Goal: Communication & Community: Answer question/provide support

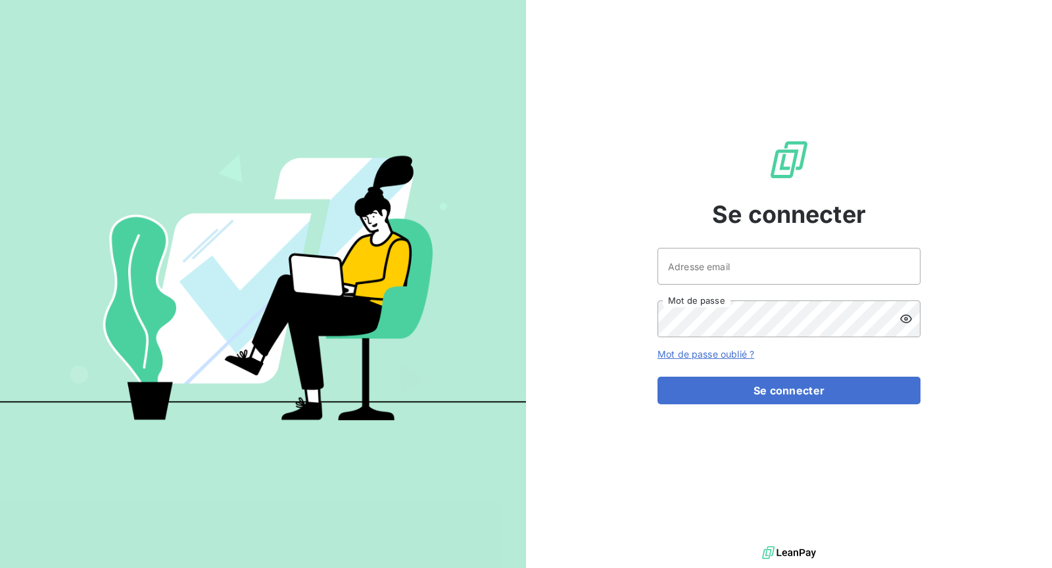
drag, startPoint x: 718, startPoint y: 236, endPoint x: 712, endPoint y: 250, distance: 15.3
click at [717, 238] on div "Se connecter Adresse email Mot de passe Mot de passe oublié ? Se connecter" at bounding box center [788, 271] width 263 height 543
click at [707, 266] on input "Adresse email" at bounding box center [788, 266] width 263 height 37
type input "[EMAIL_ADDRESS][DOMAIN_NAME]"
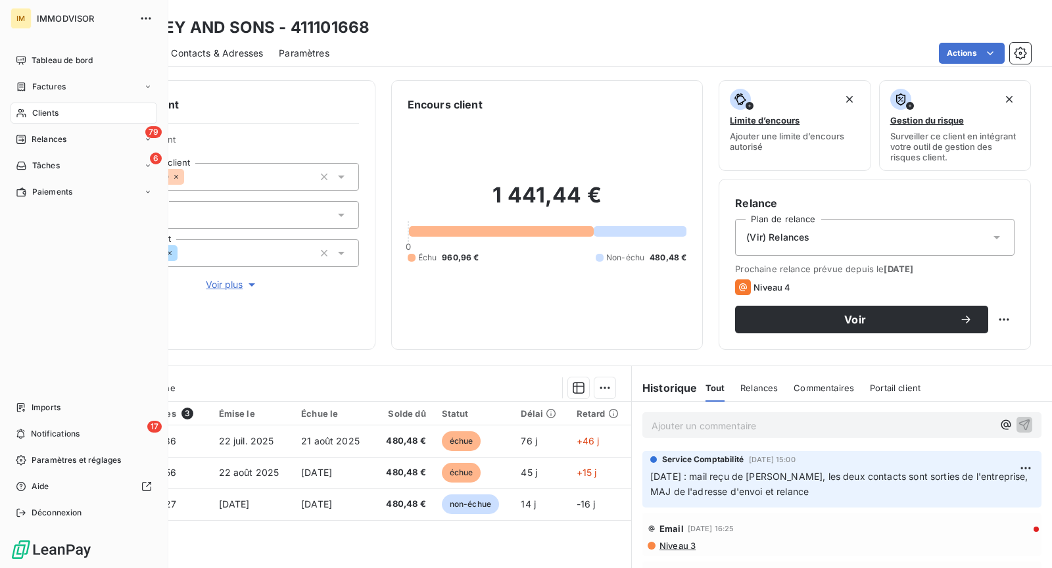
click at [29, 110] on div "Clients" at bounding box center [84, 113] width 147 height 21
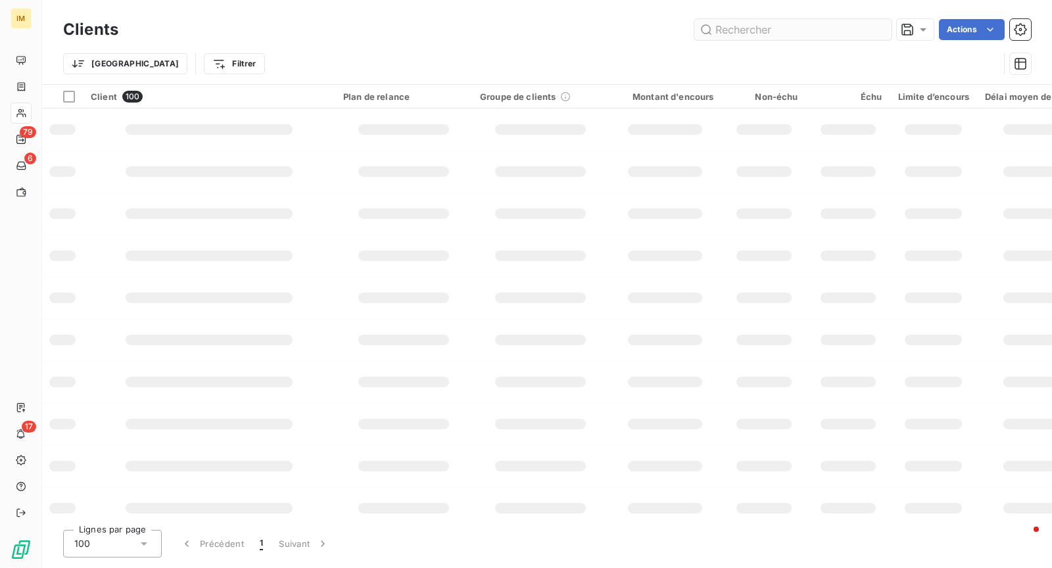
click at [747, 33] on input "text" at bounding box center [792, 29] width 197 height 21
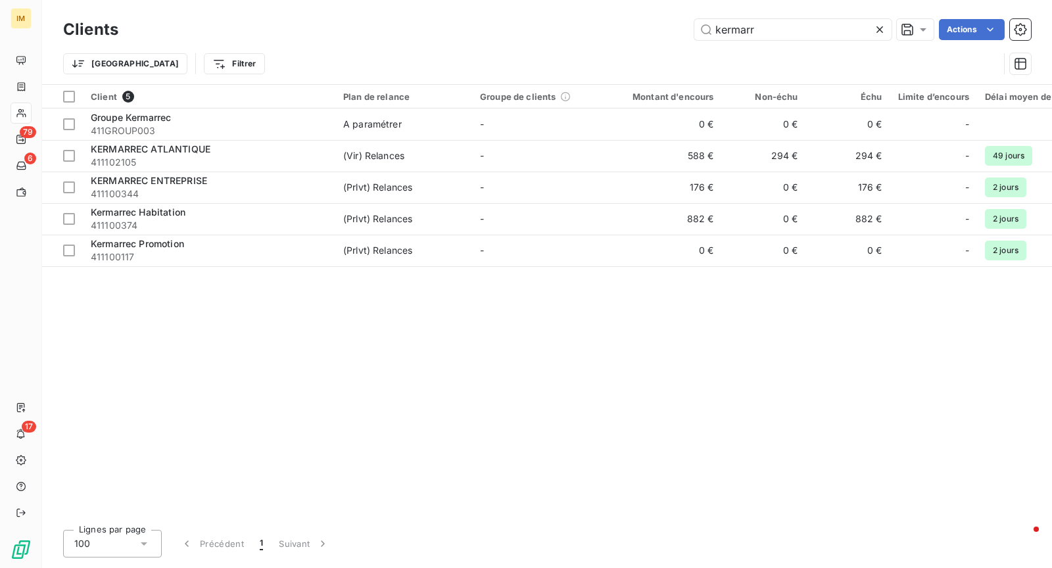
type input "kermarr"
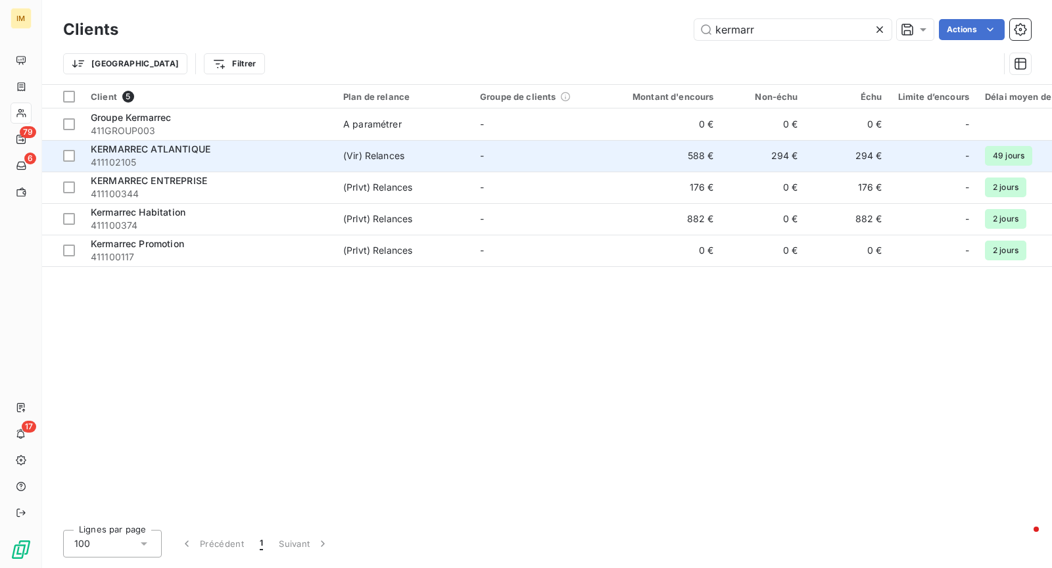
click at [189, 145] on span "KERMARREC ATLANTIQUE" at bounding box center [151, 148] width 120 height 11
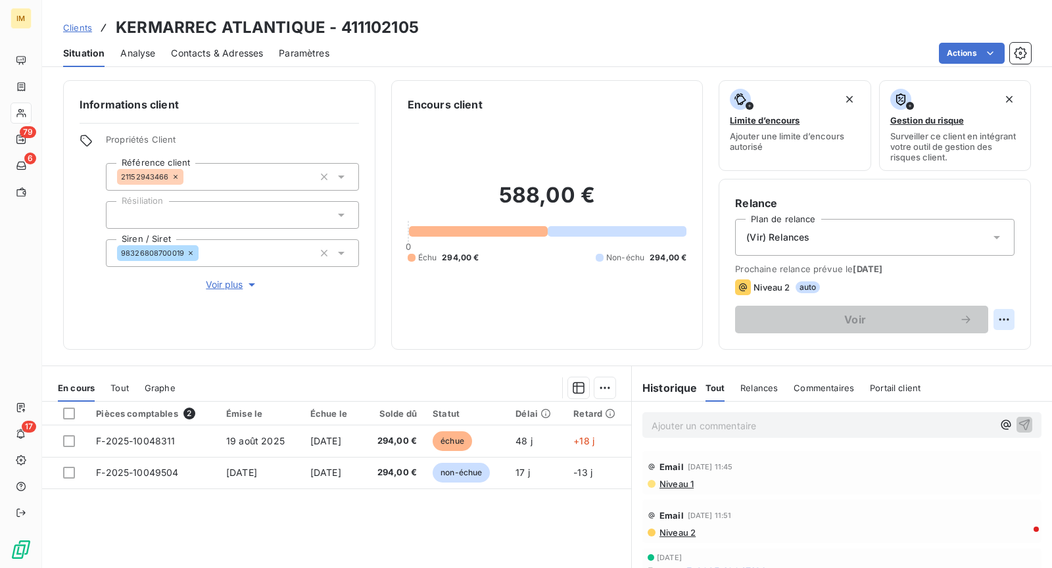
click at [1000, 317] on html "IM 79 6 17 Clients KERMARREC ATLANTIQUE - 411102105 Situation Analyse Contacts …" at bounding box center [526, 284] width 1052 height 568
click at [1012, 287] on html "IM 79 6 17 Clients KERMARREC ATLANTIQUE - 411102105 Situation Analyse Contacts …" at bounding box center [526, 284] width 1052 height 568
click at [979, 243] on div "(Vir) Relances" at bounding box center [874, 237] width 279 height 37
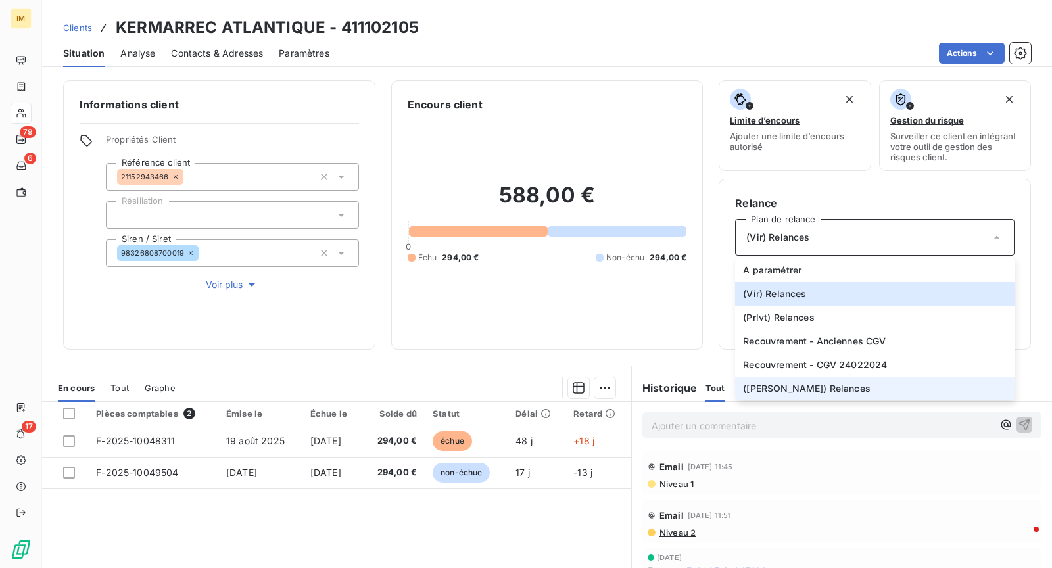
click at [898, 392] on li "([PERSON_NAME]) Relances" at bounding box center [874, 389] width 279 height 24
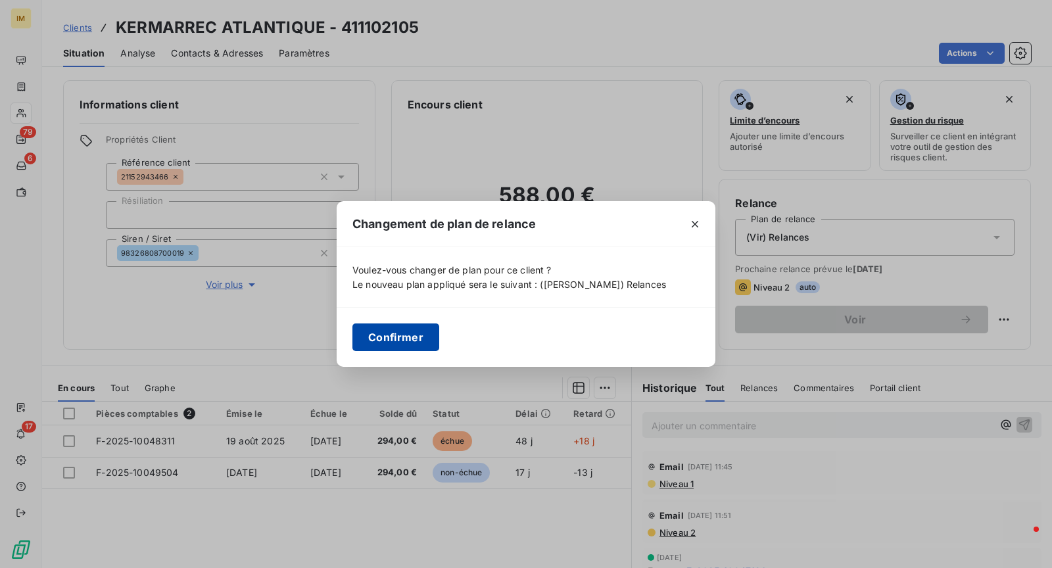
click at [404, 331] on button "Confirmer" at bounding box center [395, 337] width 87 height 28
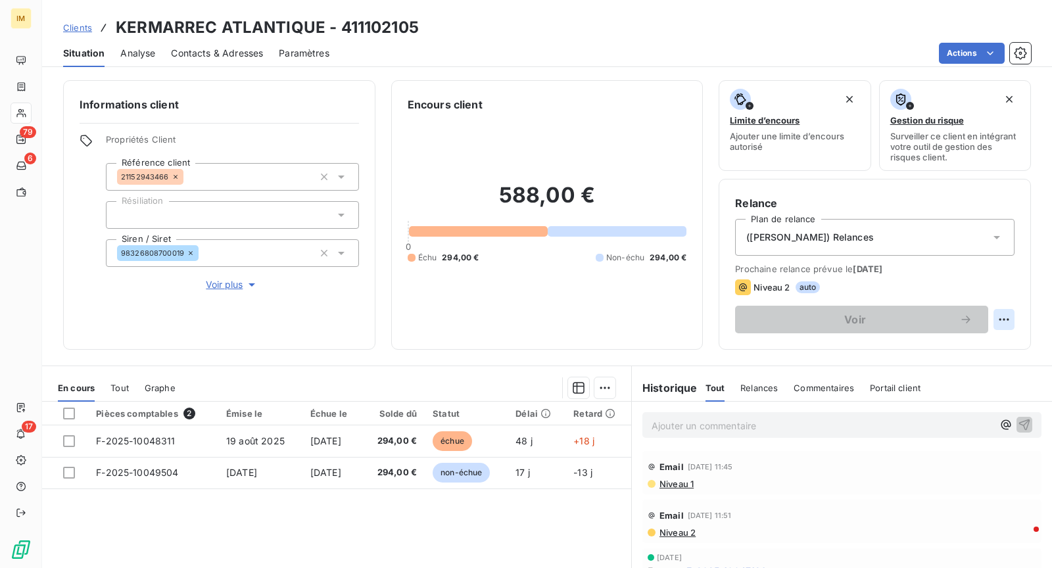
click at [1000, 319] on html "IM 79 6 17 Clients KERMARREC ATLANTIQUE - 411102105 Situation Analyse Contacts …" at bounding box center [526, 284] width 1052 height 568
click at [977, 345] on div "Replanifier cette action" at bounding box center [939, 347] width 118 height 21
select select "9"
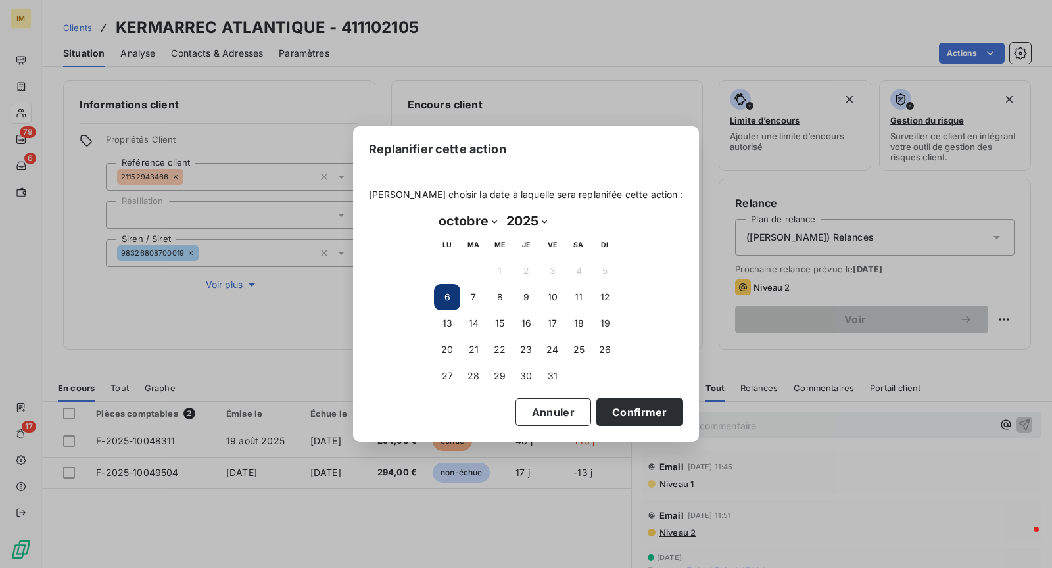
drag, startPoint x: 617, startPoint y: 402, endPoint x: 740, endPoint y: 382, distance: 125.2
click at [617, 402] on button "Confirmer" at bounding box center [639, 412] width 87 height 28
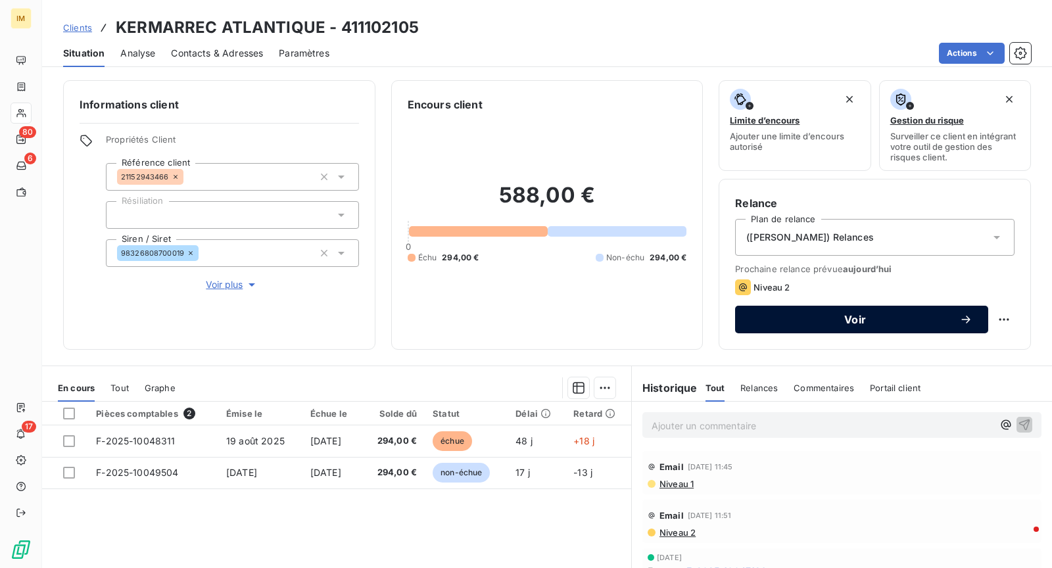
click at [850, 328] on button "Voir" at bounding box center [861, 320] width 253 height 28
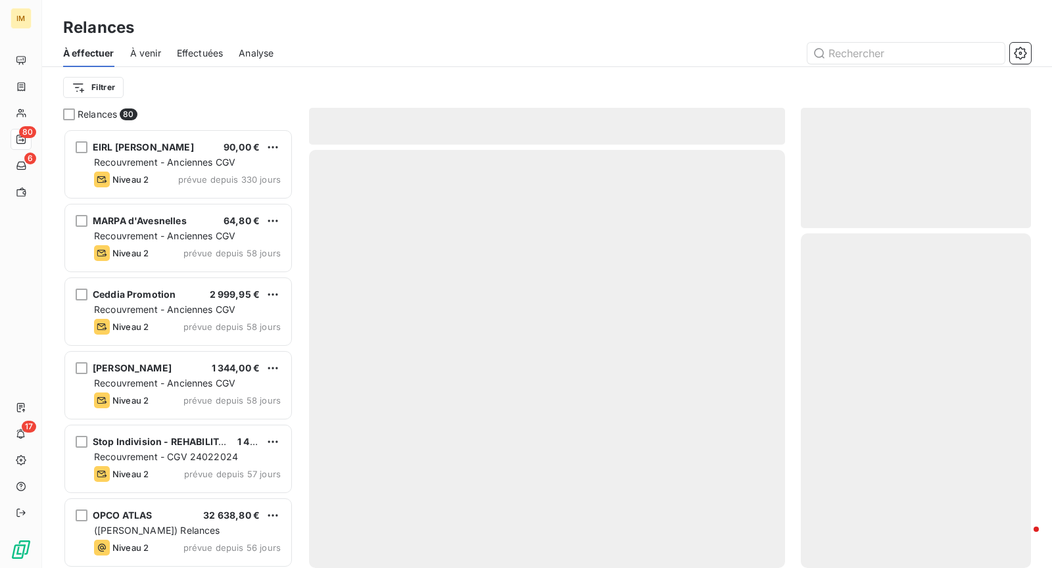
scroll to position [429, 219]
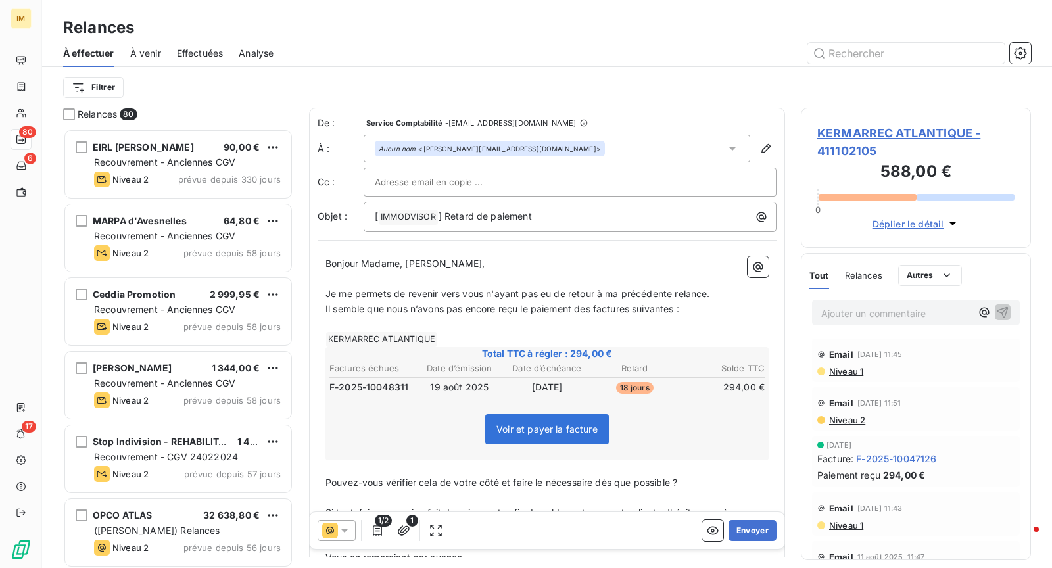
click at [539, 181] on div at bounding box center [570, 182] width 390 height 20
drag, startPoint x: 576, startPoint y: 62, endPoint x: 594, endPoint y: 72, distance: 20.0
click at [576, 62] on div at bounding box center [659, 53] width 741 height 21
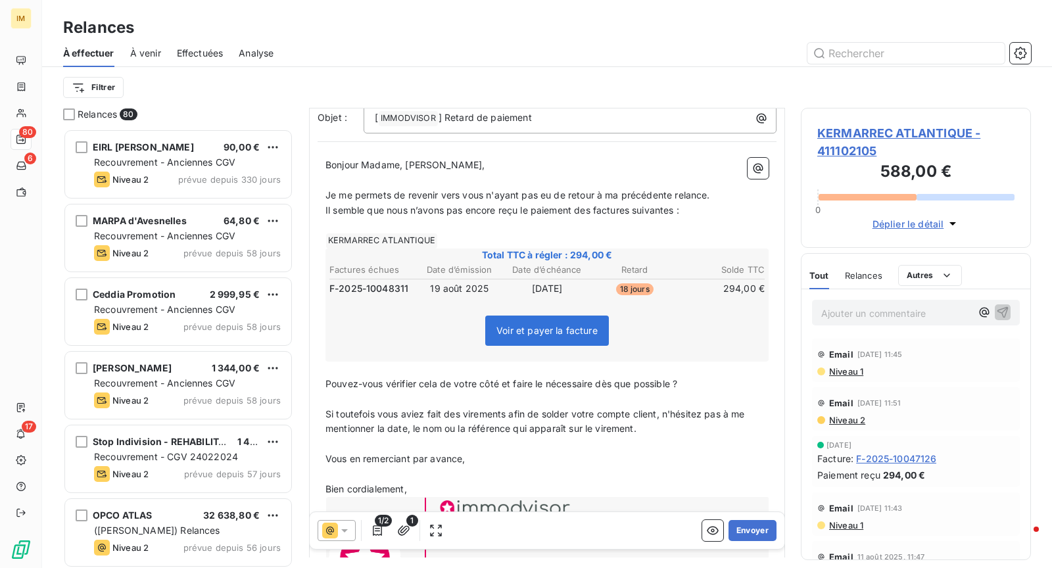
scroll to position [110, 0]
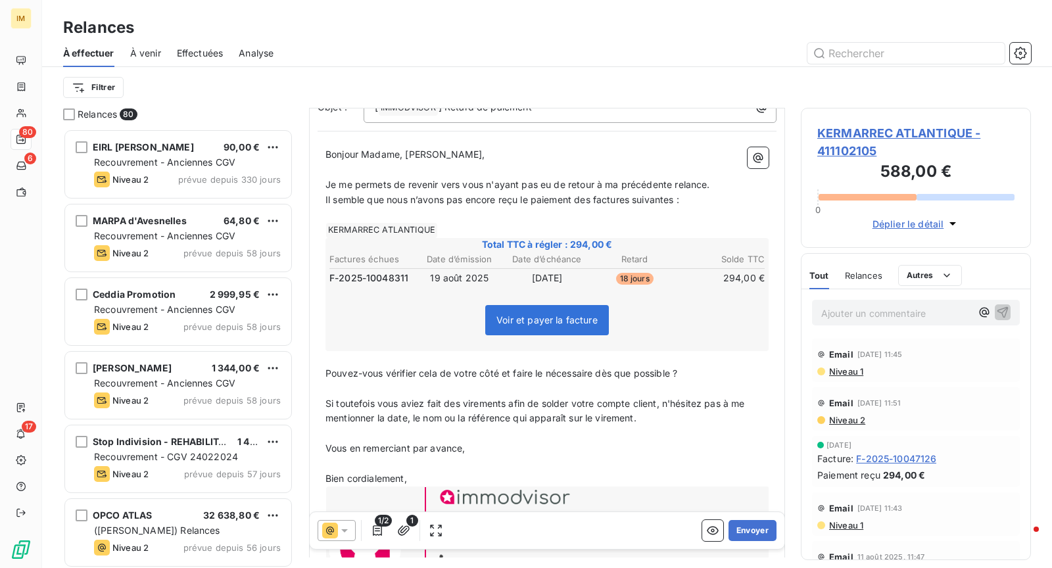
click at [703, 183] on span "Je me permets de revenir vers vous n'ayant pas eu de retour à ma précédente rel…" at bounding box center [517, 184] width 384 height 11
drag, startPoint x: 722, startPoint y: 183, endPoint x: 319, endPoint y: 181, distance: 402.9
click at [319, 181] on div "Bonjour Madame, Monsieur, ﻿ Je me permets de revenir vers vous n'ayant pas eu d…" at bounding box center [546, 383] width 459 height 489
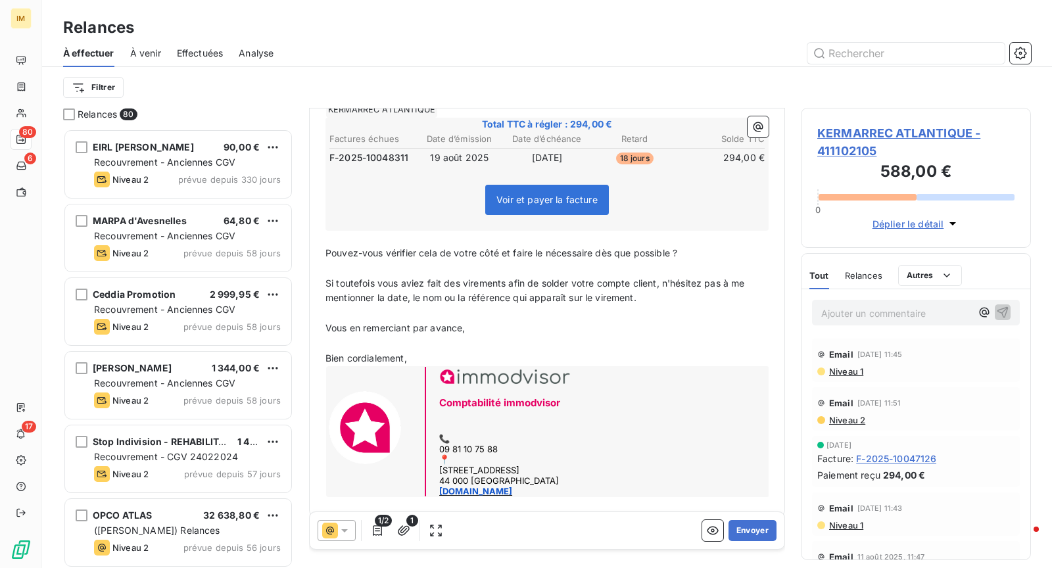
scroll to position [237, 0]
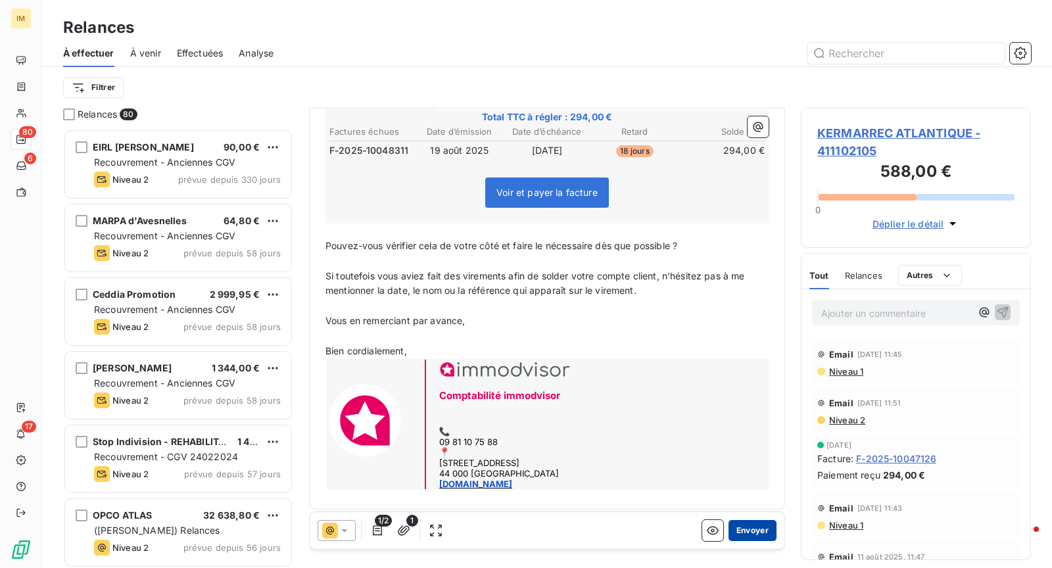
click at [753, 534] on button "Envoyer" at bounding box center [752, 530] width 48 height 21
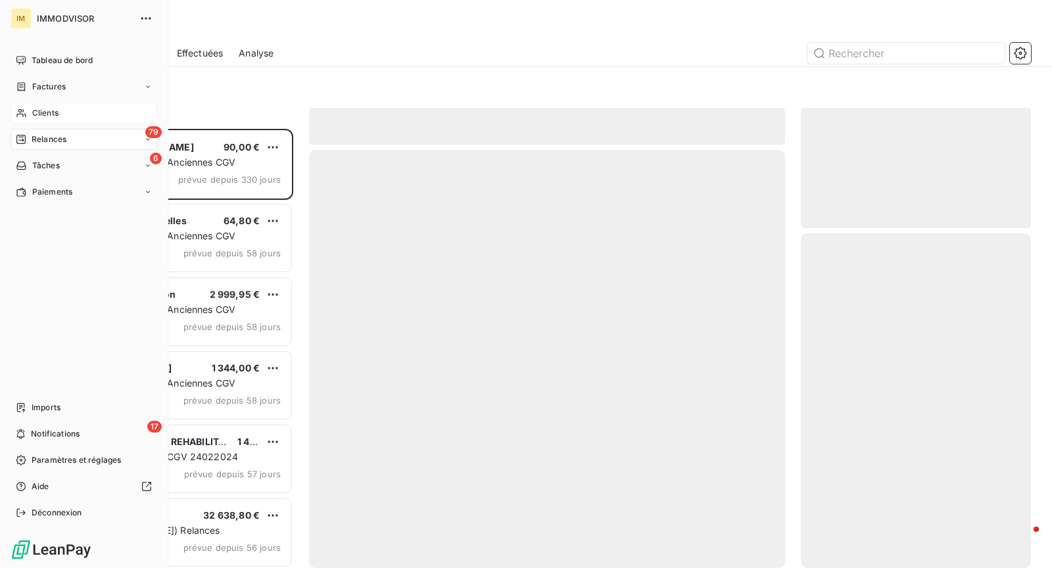
click at [40, 118] on span "Clients" at bounding box center [45, 113] width 26 height 12
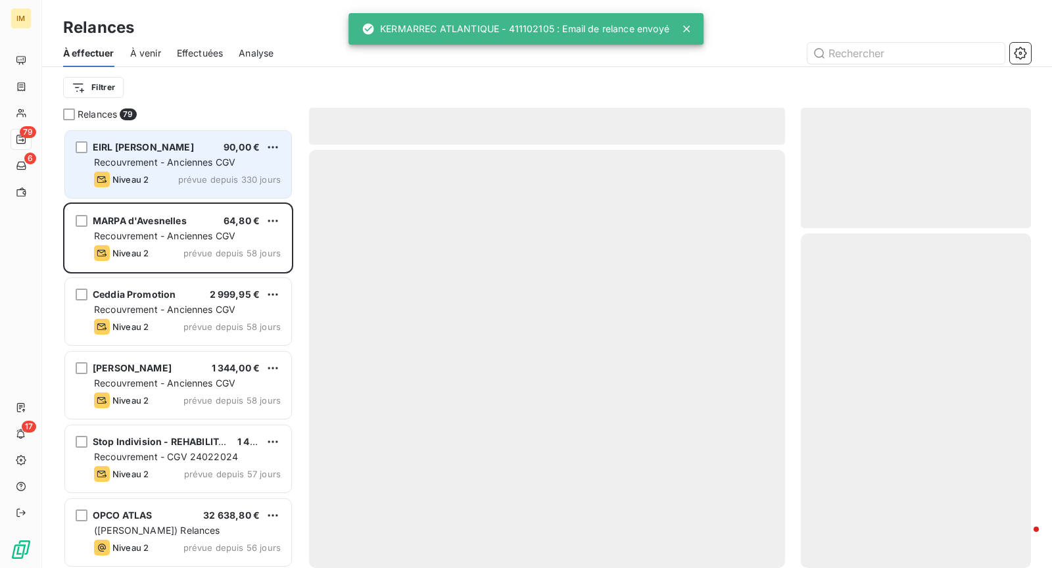
scroll to position [429, 219]
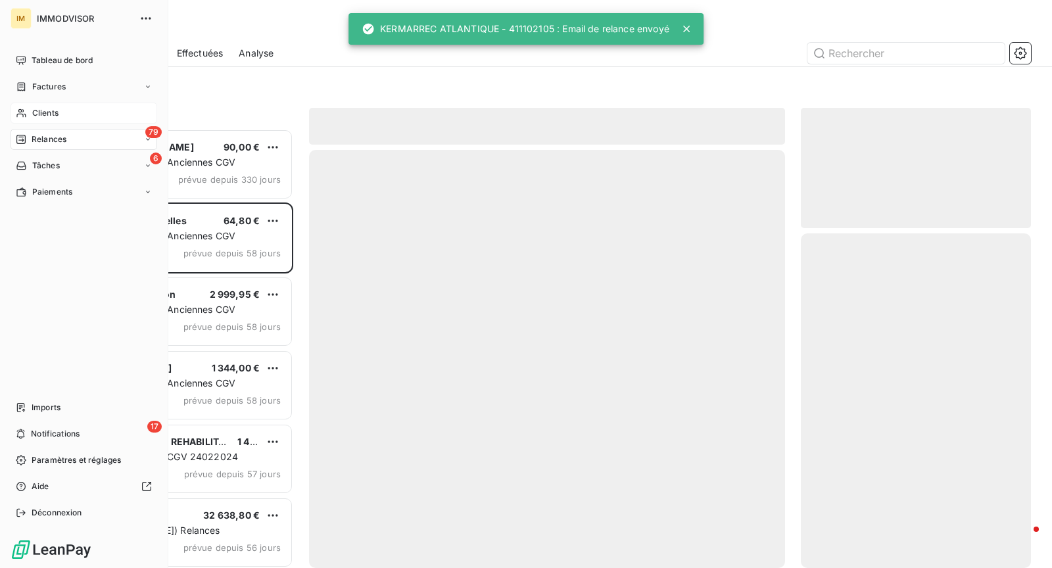
drag, startPoint x: 46, startPoint y: 114, endPoint x: 126, endPoint y: 108, distance: 79.7
click at [46, 114] on span "Clients" at bounding box center [45, 113] width 26 height 12
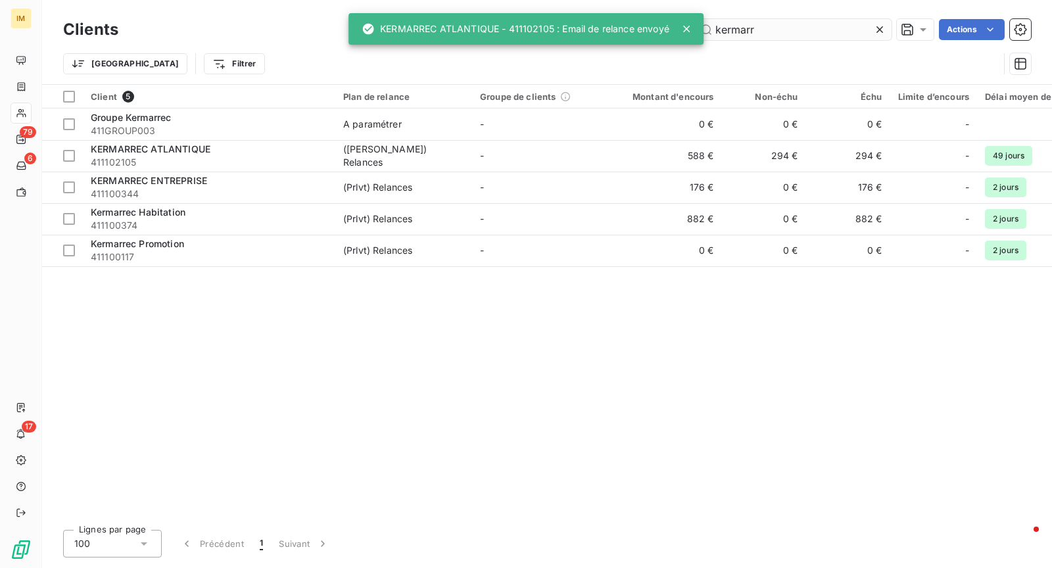
click at [772, 27] on input "kermarr" at bounding box center [792, 29] width 197 height 21
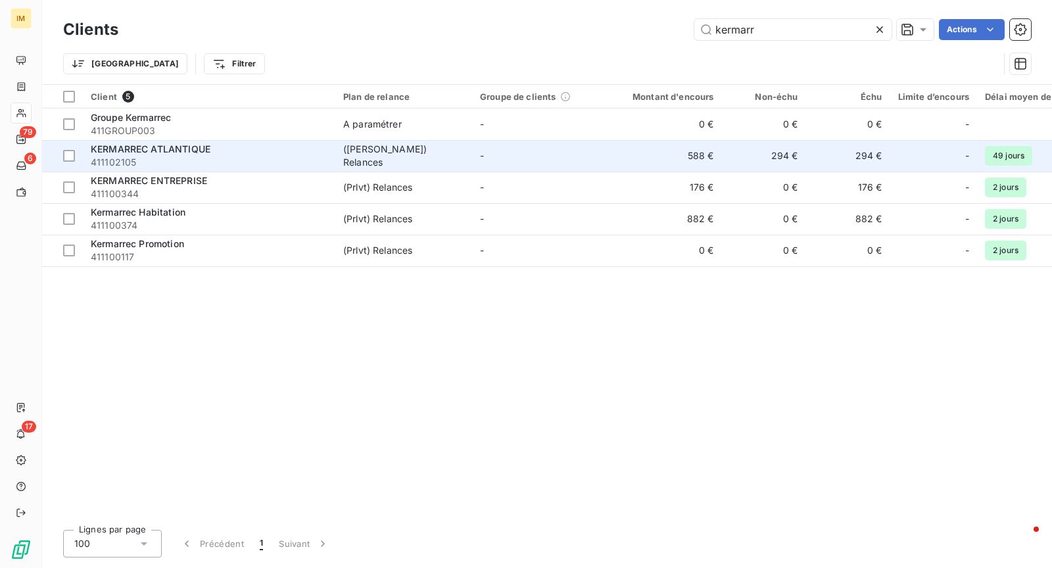
click at [281, 166] on span "411102105" at bounding box center [209, 162] width 237 height 13
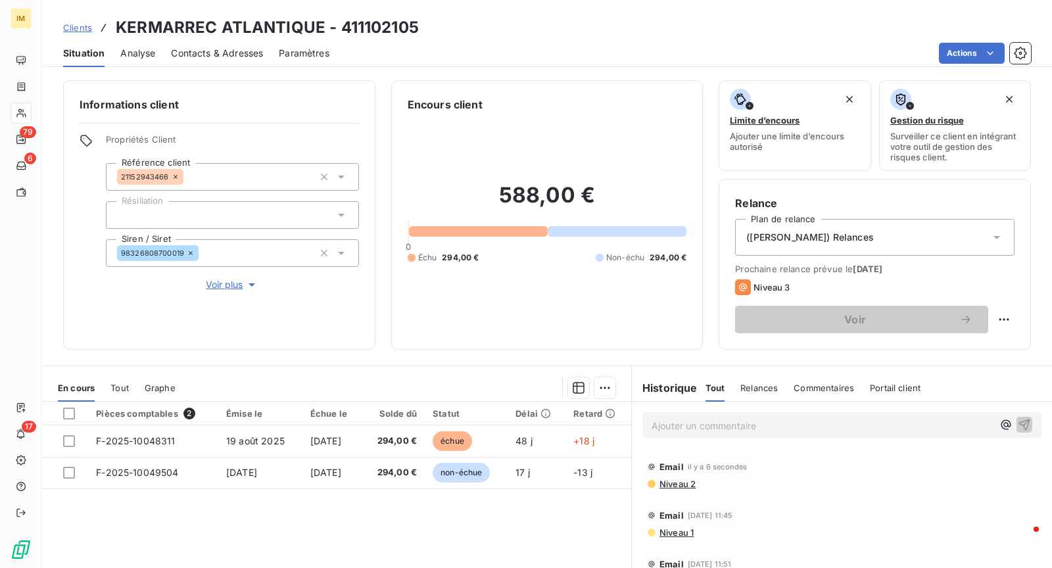
click at [905, 229] on div "([PERSON_NAME]) Relances" at bounding box center [874, 237] width 279 height 37
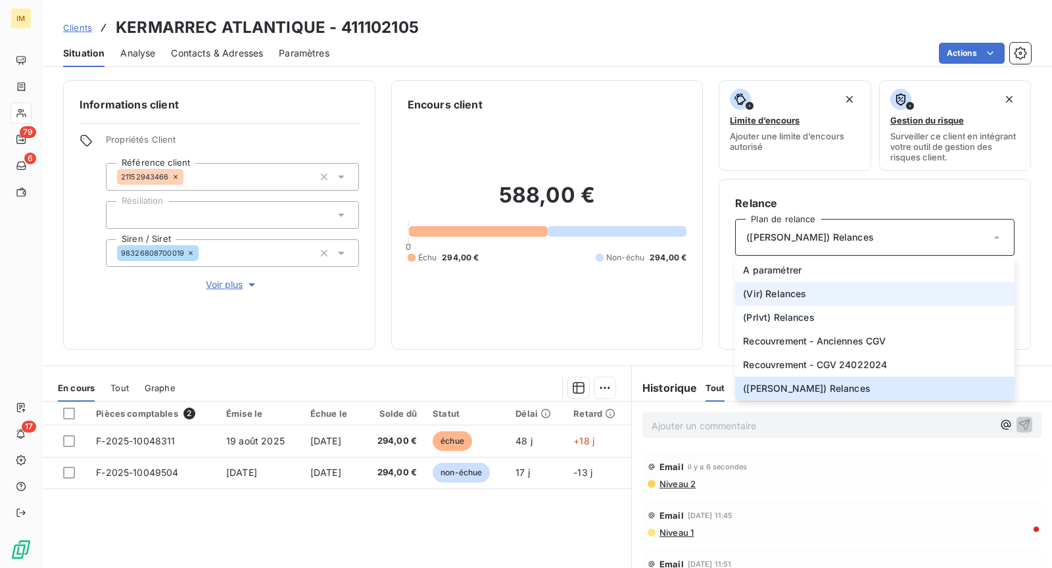
click at [833, 291] on li "(Vir) Relances" at bounding box center [874, 294] width 279 height 24
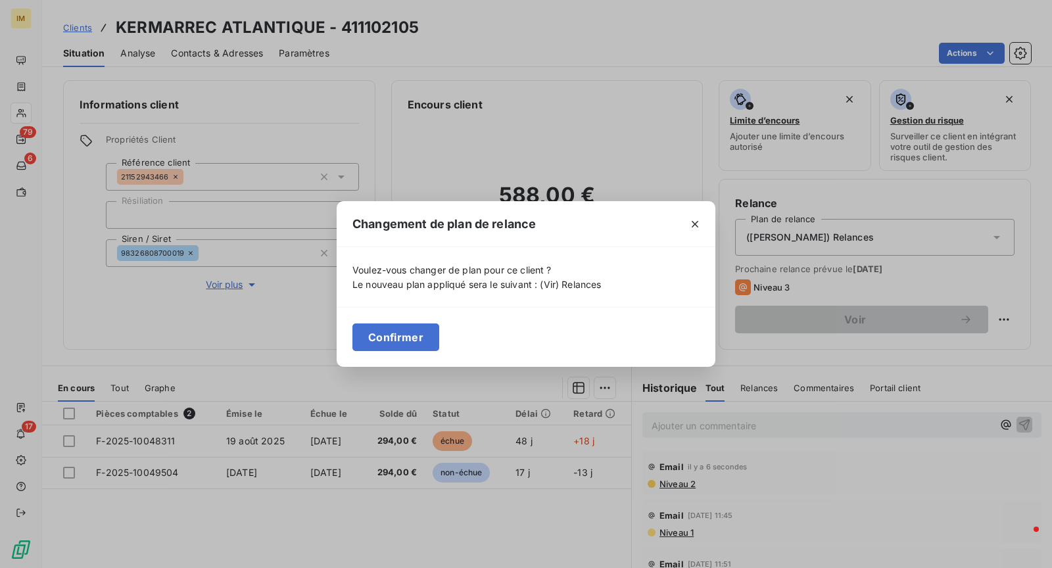
click at [397, 346] on button "Confirmer" at bounding box center [395, 337] width 87 height 28
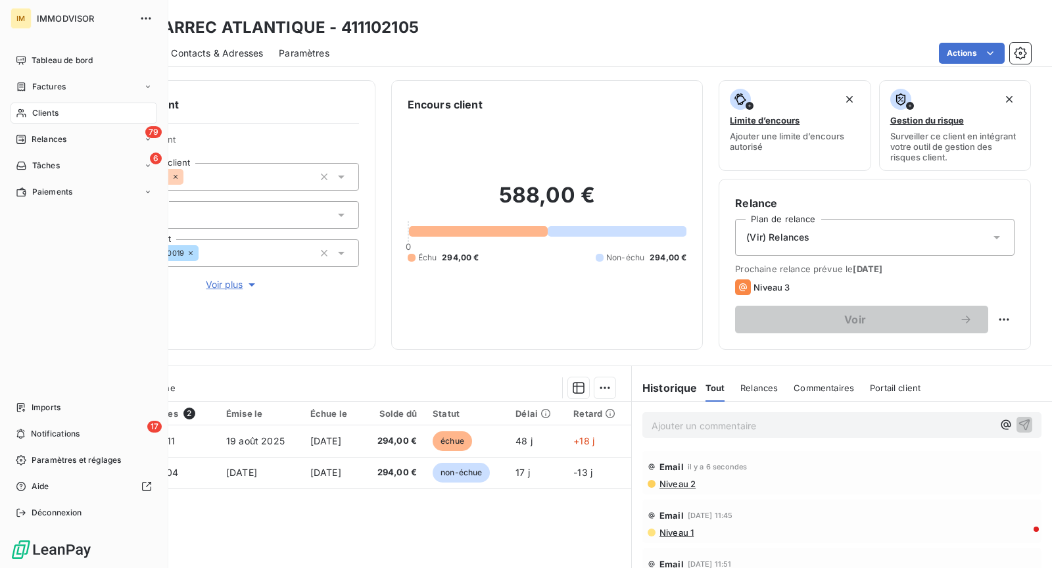
click at [36, 110] on span "Clients" at bounding box center [45, 113] width 26 height 12
click at [34, 109] on span "Clients" at bounding box center [45, 113] width 26 height 12
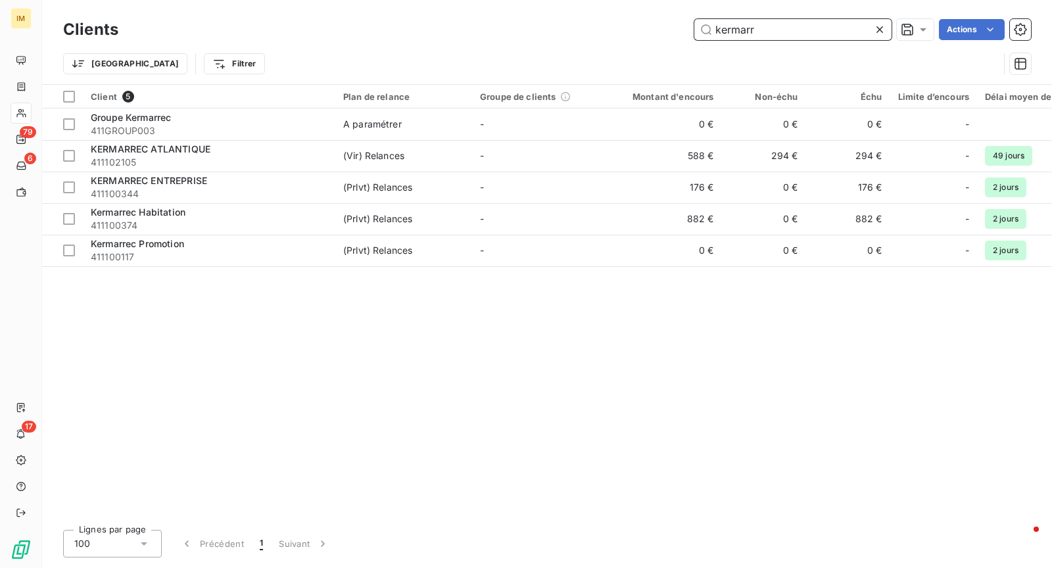
click at [733, 31] on input "kermarr" at bounding box center [792, 29] width 197 height 21
click at [733, 32] on input "kermarr" at bounding box center [792, 29] width 197 height 21
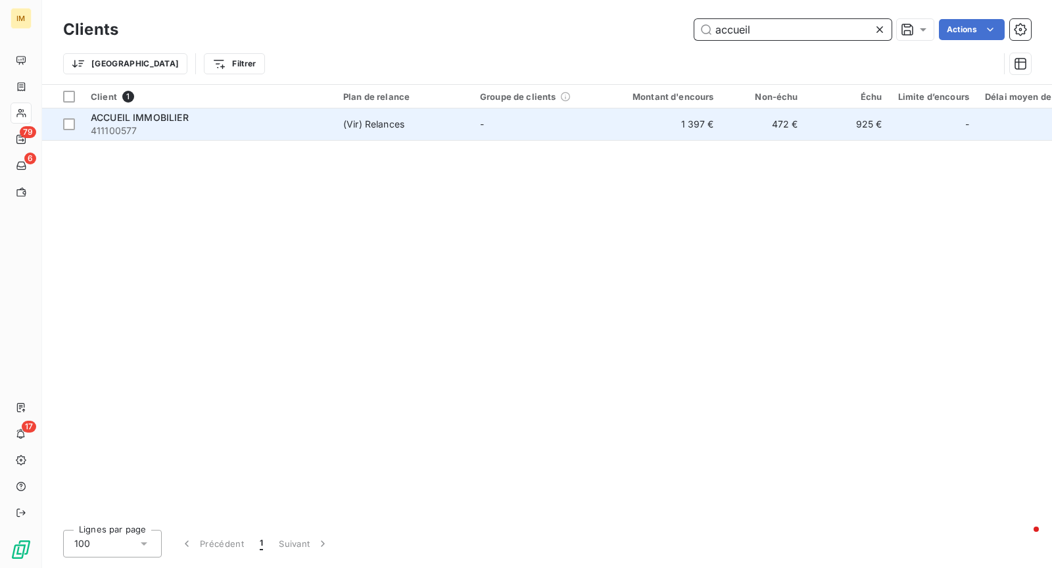
type input "accueil"
click at [220, 125] on span "411100577" at bounding box center [209, 130] width 237 height 13
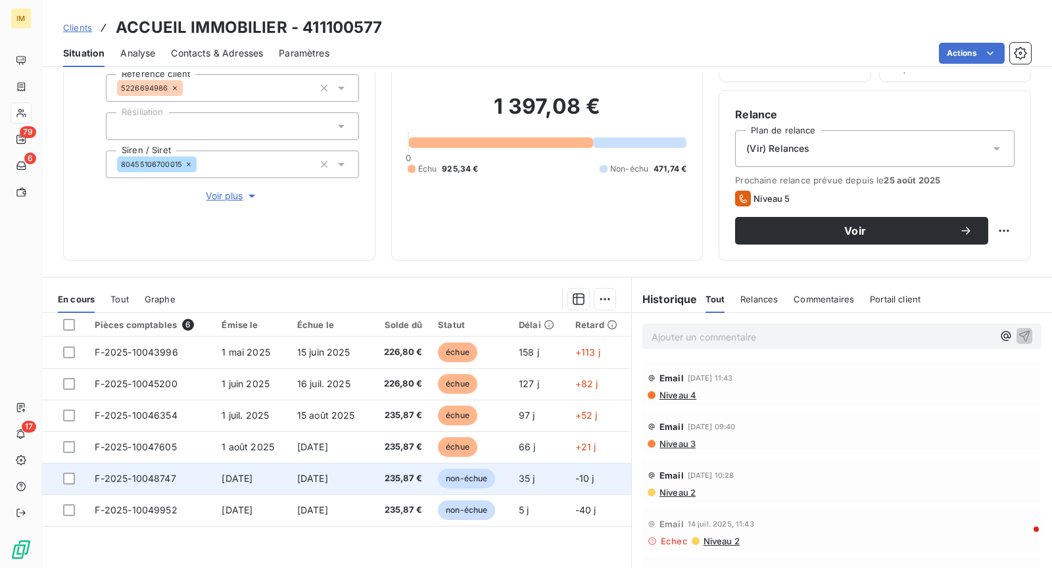
scroll to position [124, 0]
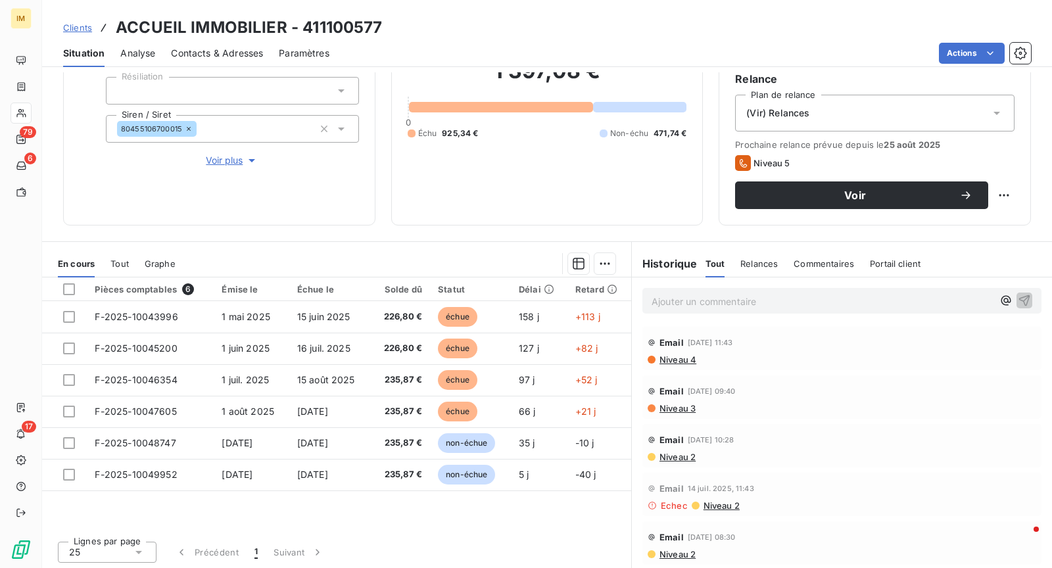
click at [998, 206] on div "Voir" at bounding box center [874, 195] width 279 height 28
click at [990, 194] on html "IM 79 6 17 Clients ACCUEIL IMMOBILIER - 411100577 Situation Analyse Contacts & …" at bounding box center [526, 284] width 1052 height 568
click at [983, 222] on div "Replanifier cette action" at bounding box center [939, 222] width 118 height 21
select select "9"
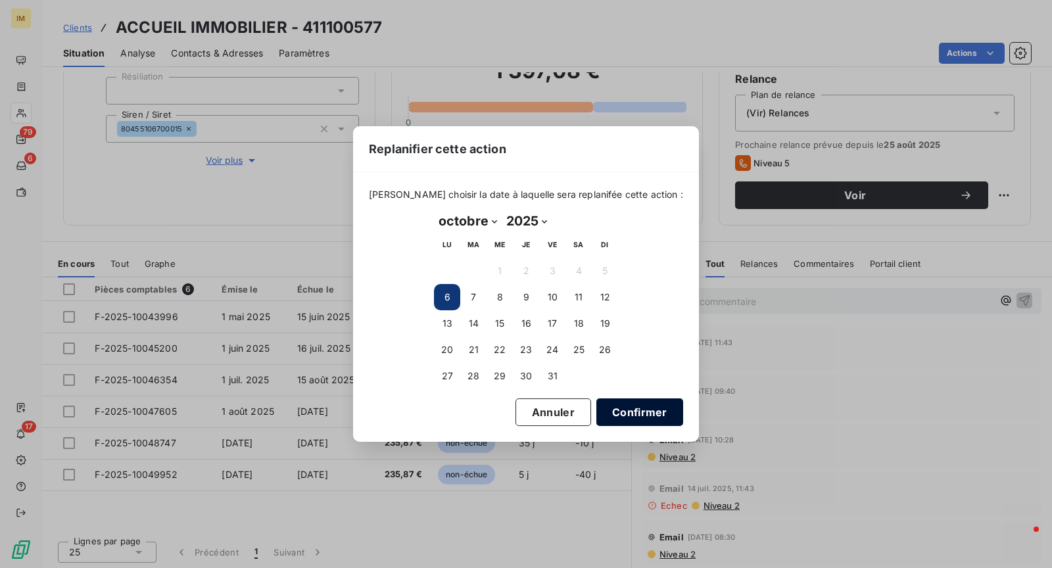
click at [621, 411] on button "Confirmer" at bounding box center [639, 412] width 87 height 28
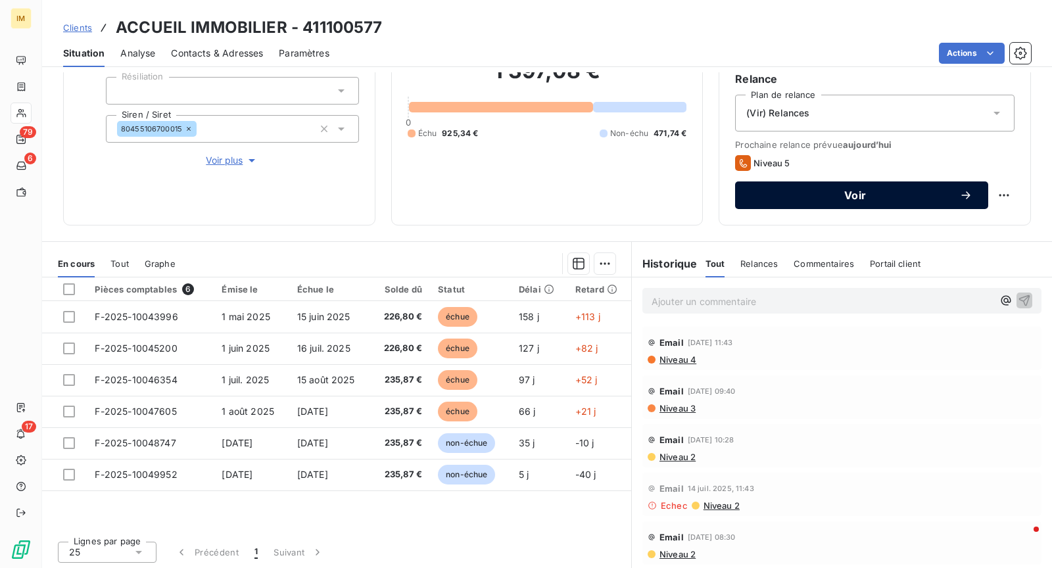
click at [860, 195] on span "Voir" at bounding box center [855, 195] width 208 height 11
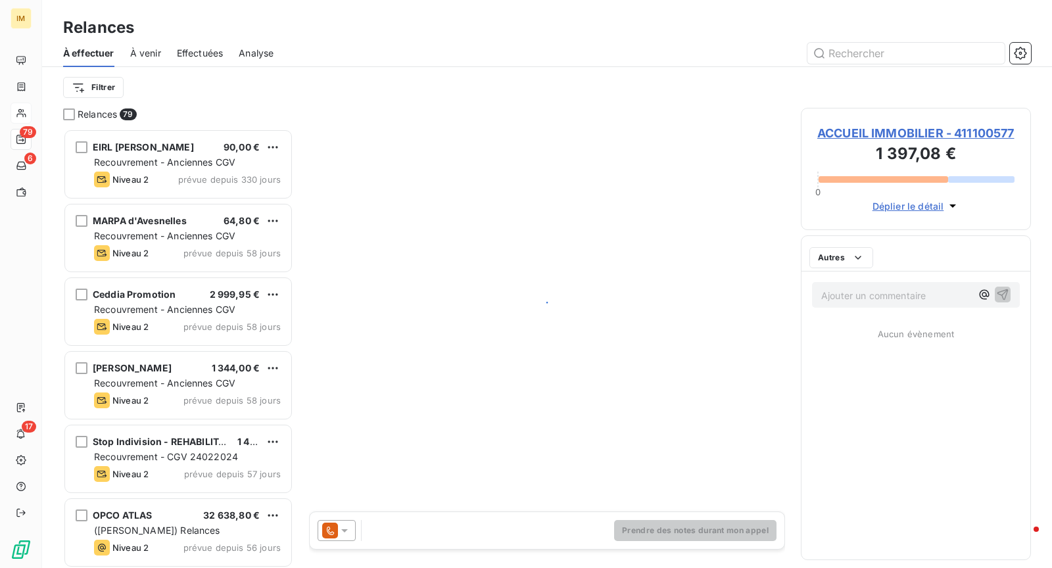
scroll to position [429, 219]
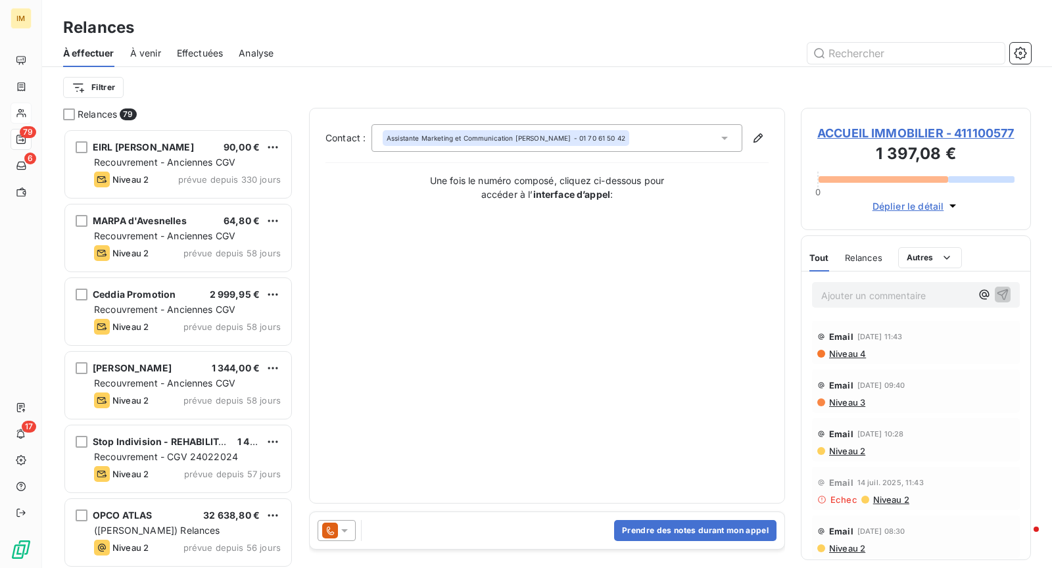
click at [853, 359] on span "Niveau 4" at bounding box center [846, 353] width 38 height 11
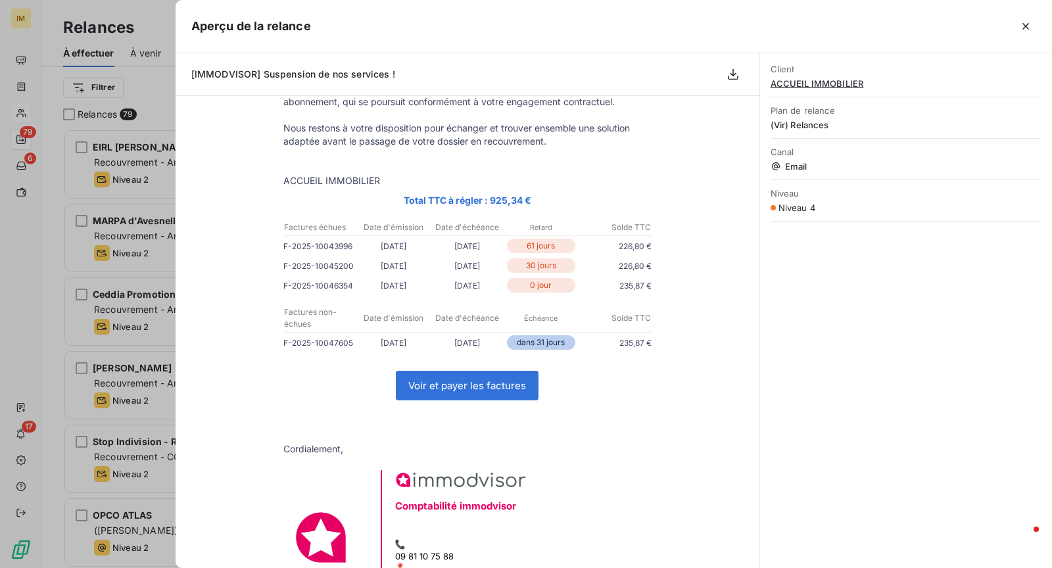
scroll to position [402, 0]
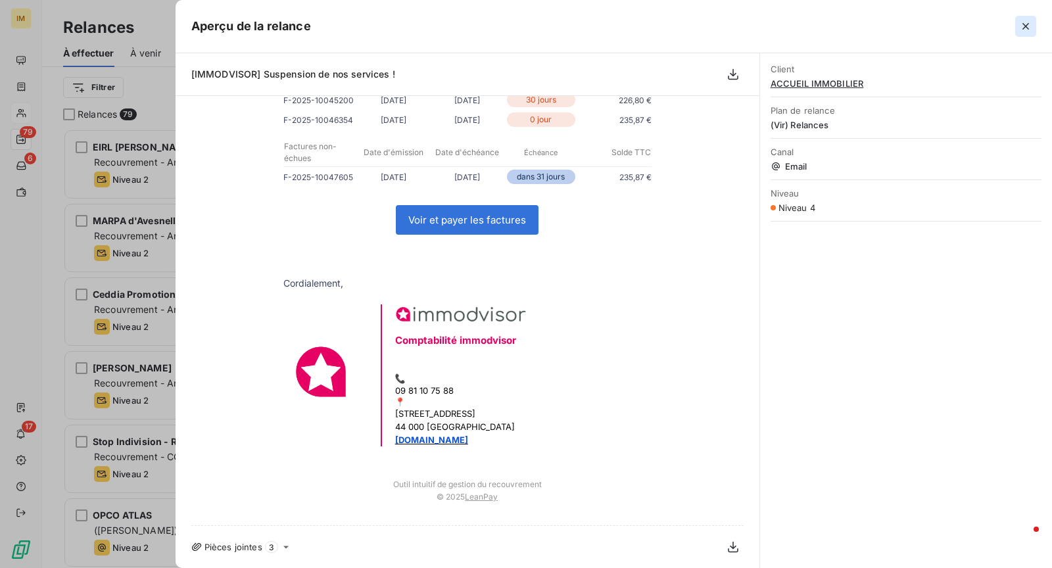
click at [1021, 26] on icon "button" at bounding box center [1025, 26] width 13 height 13
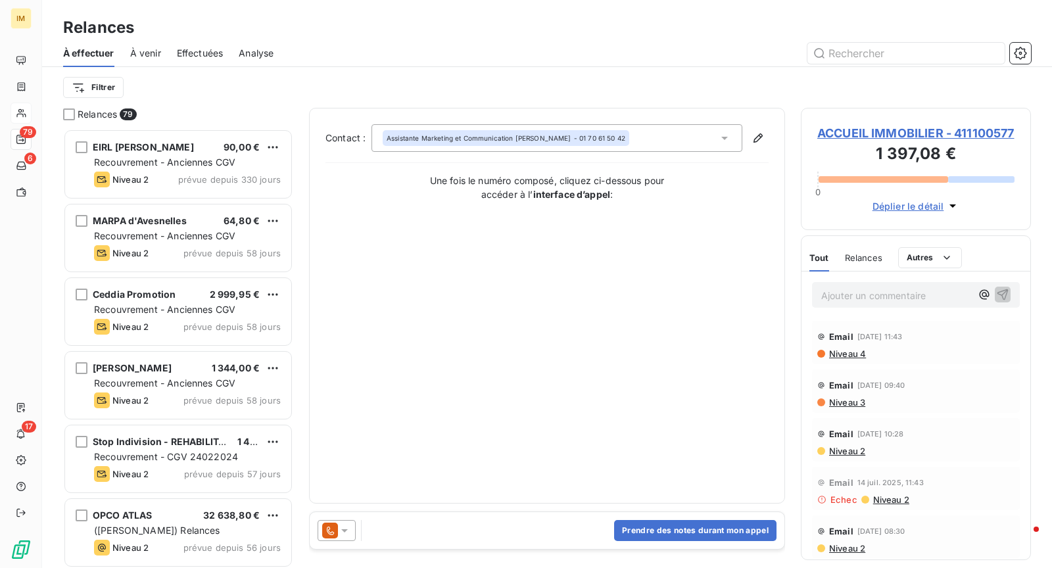
click at [355, 536] on div at bounding box center [339, 530] width 44 height 21
click at [348, 534] on icon at bounding box center [344, 530] width 13 height 13
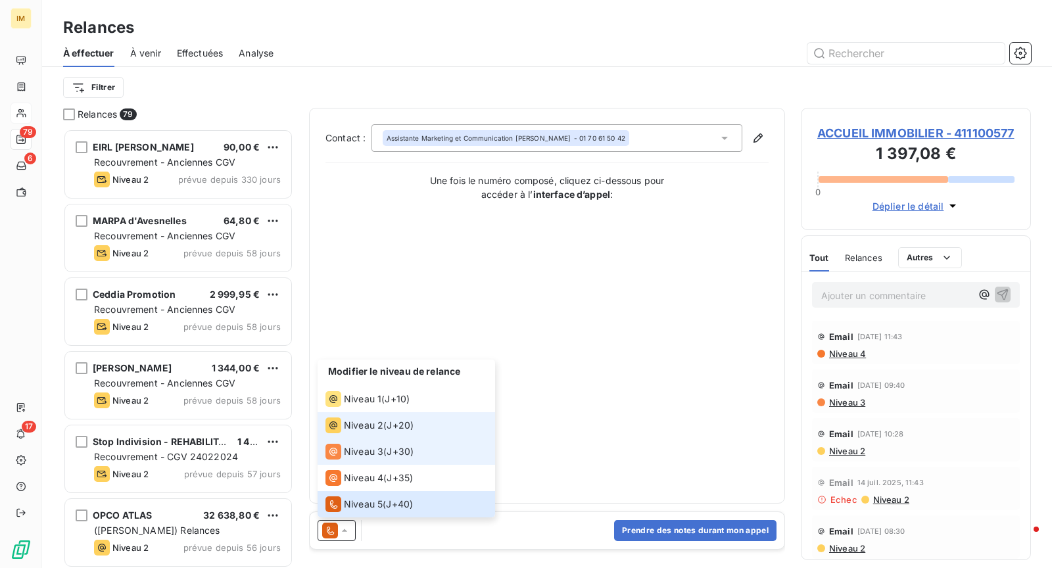
click at [383, 438] on li "Niveau 2 ( J+20 )" at bounding box center [405, 425] width 177 height 26
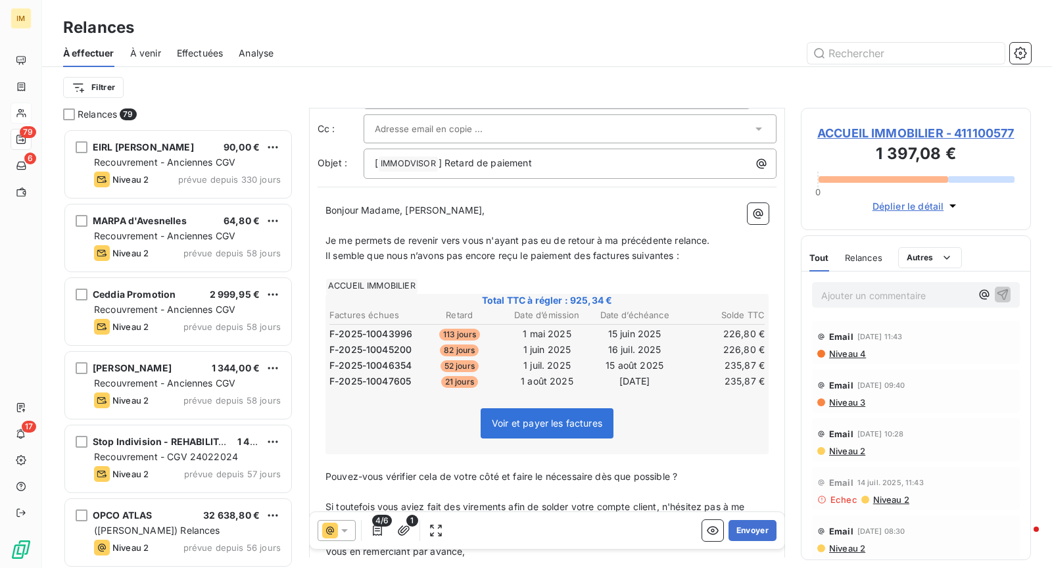
scroll to position [55, 0]
click at [854, 359] on span "Niveau 4" at bounding box center [846, 353] width 38 height 11
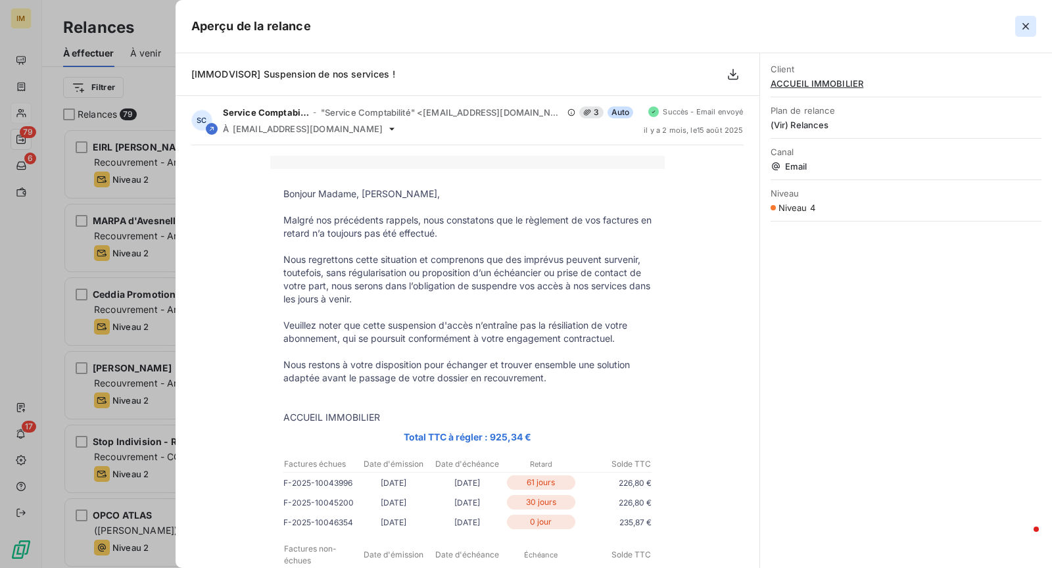
click at [1025, 25] on icon "button" at bounding box center [1025, 26] width 7 height 7
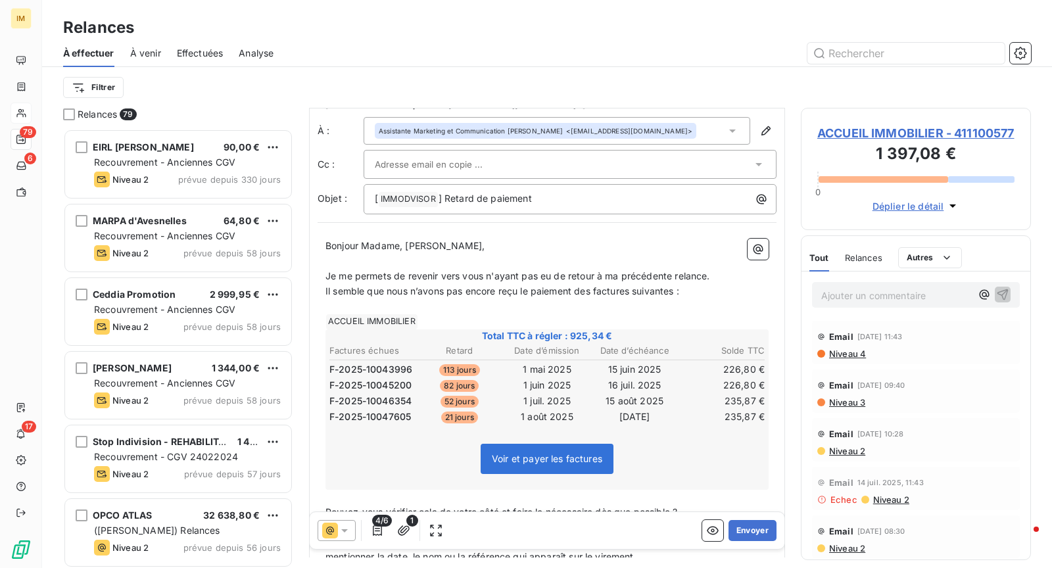
scroll to position [0, 0]
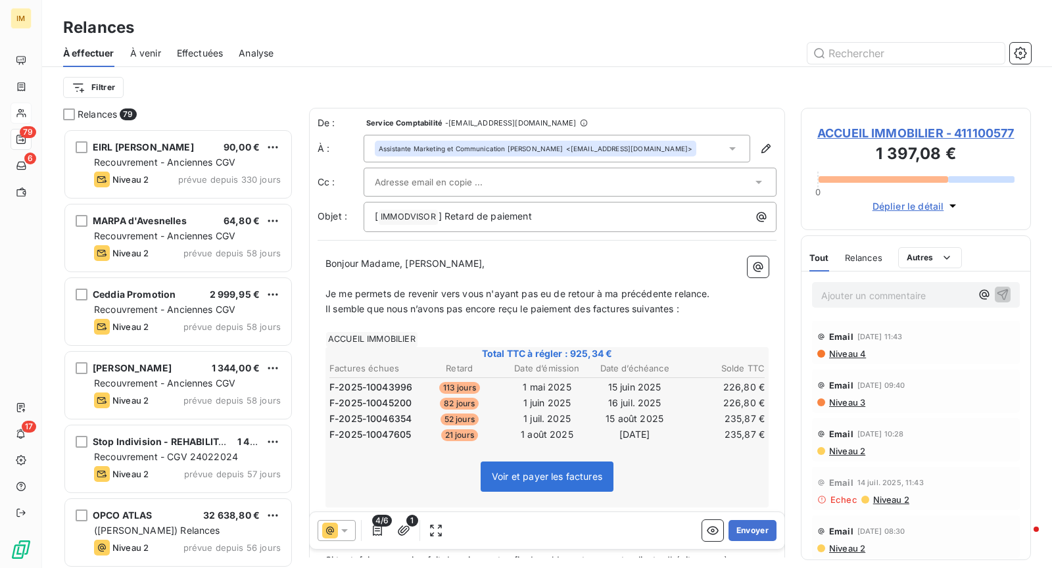
click at [589, 187] on div at bounding box center [563, 182] width 377 height 20
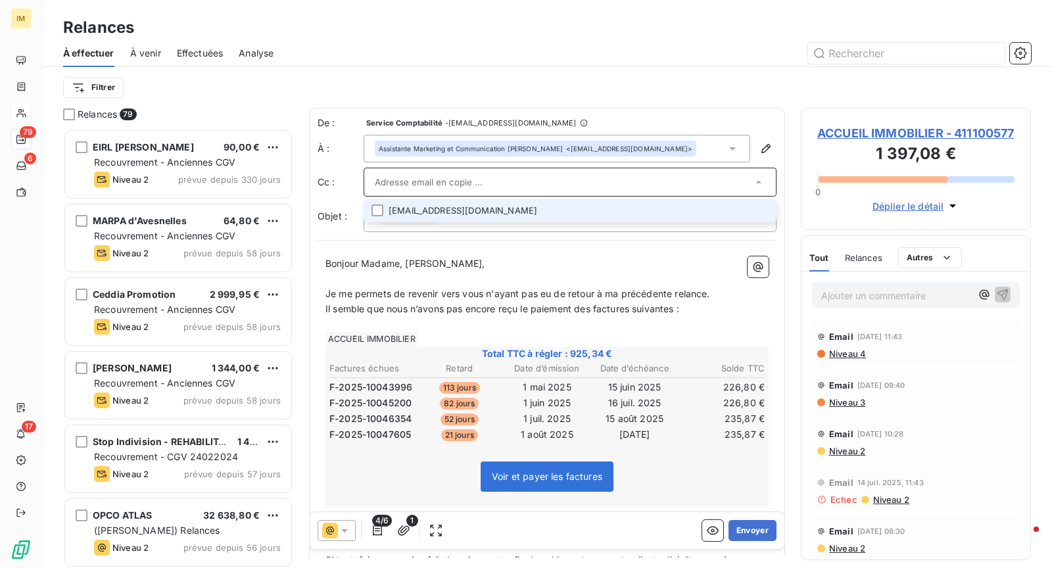
click at [656, 204] on li "[EMAIL_ADDRESS][DOMAIN_NAME]" at bounding box center [569, 210] width 413 height 23
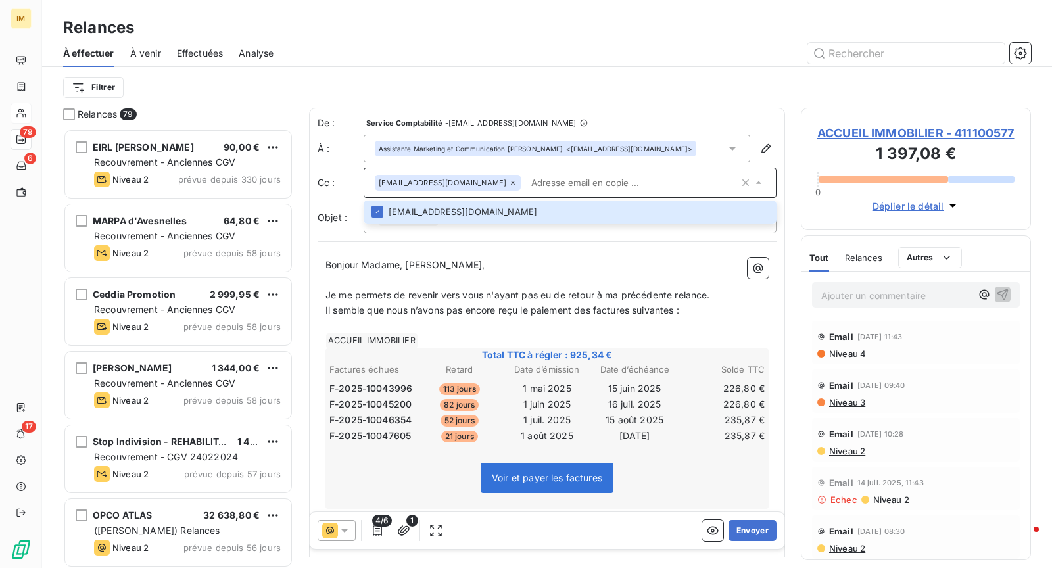
click at [436, 292] on span "Je me permets de revenir vers vous n'ayant pas eu de retour à ma précédente rel…" at bounding box center [517, 294] width 384 height 11
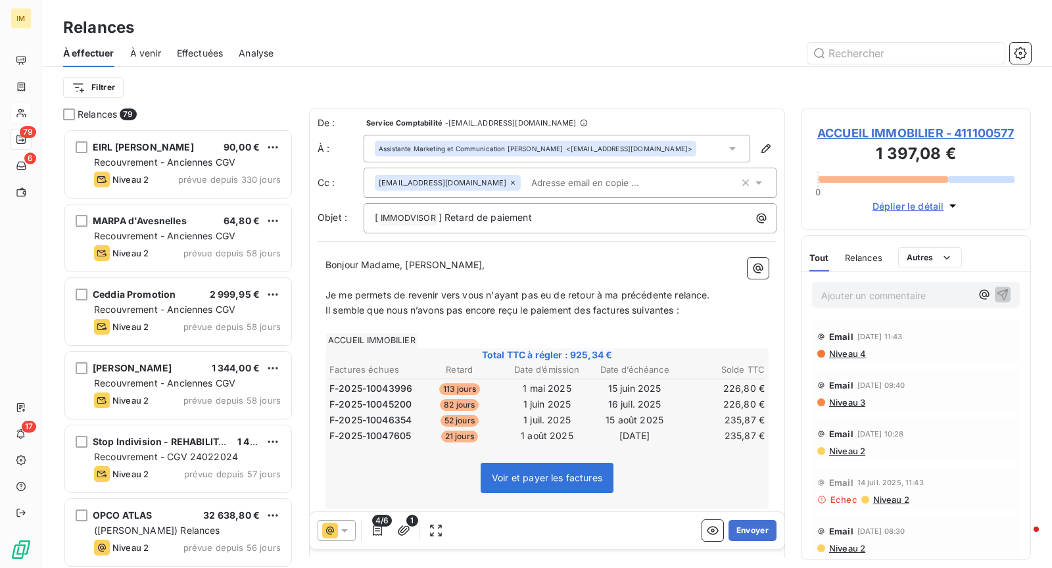
drag, startPoint x: 716, startPoint y: 298, endPoint x: 296, endPoint y: 298, distance: 420.0
click at [296, 298] on div "Relances 79 EIRL [PERSON_NAME] 90,00 € Recouvrement - Anciennes CGV Niveau 2 pr…" at bounding box center [547, 338] width 1010 height 460
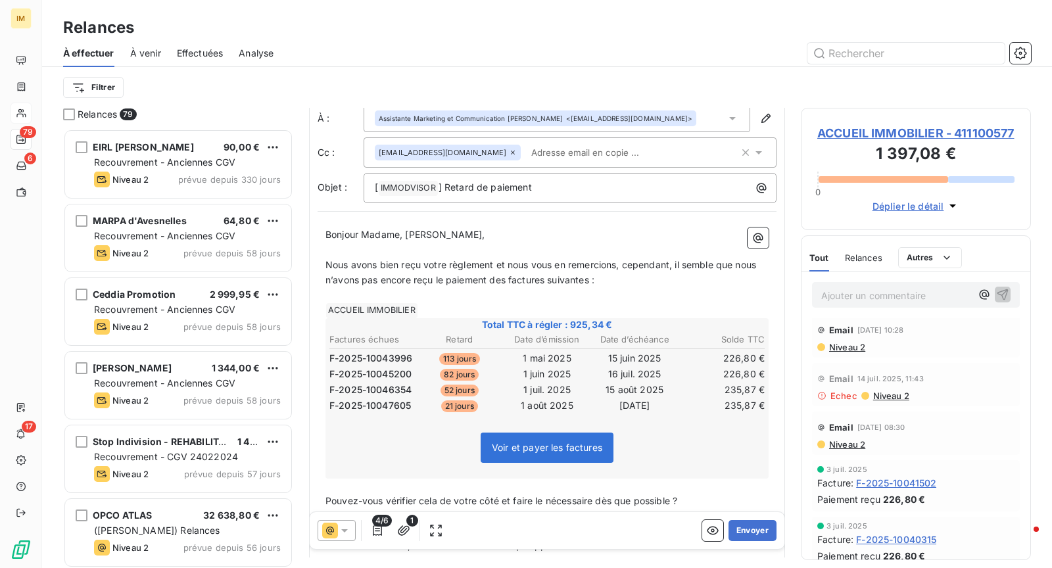
scroll to position [107, 0]
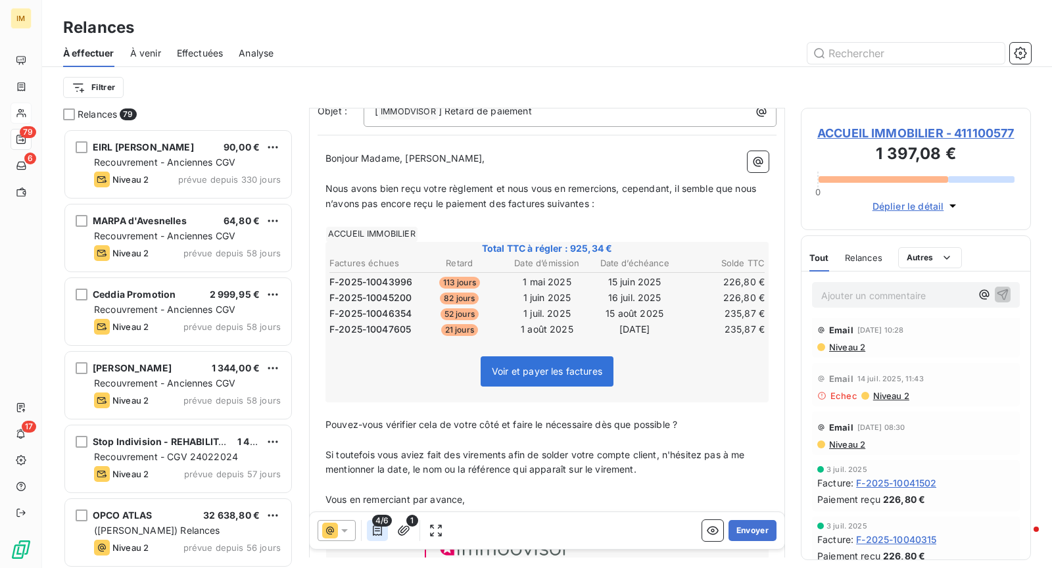
click at [379, 532] on icon "button" at bounding box center [377, 530] width 13 height 13
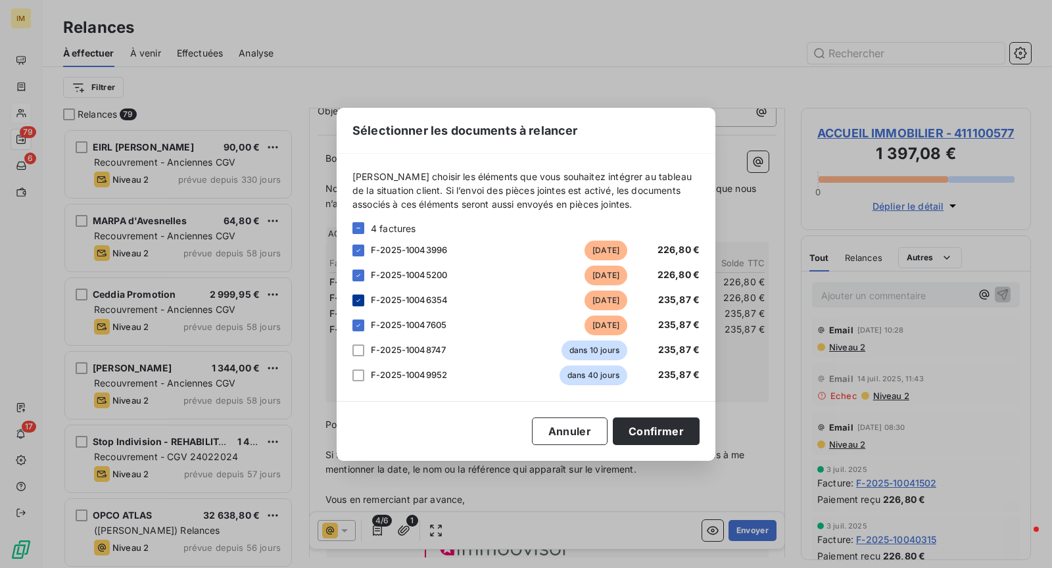
click at [363, 300] on div at bounding box center [358, 300] width 12 height 12
click at [351, 321] on div "[PERSON_NAME] choisir les éléments que vous souhaitez intégrer au tableau de la…" at bounding box center [526, 277] width 379 height 247
drag, startPoint x: 359, startPoint y: 321, endPoint x: 398, endPoint y: 324, distance: 38.9
click at [360, 321] on icon at bounding box center [358, 325] width 8 height 8
click at [665, 431] on button "Confirmer" at bounding box center [656, 431] width 87 height 28
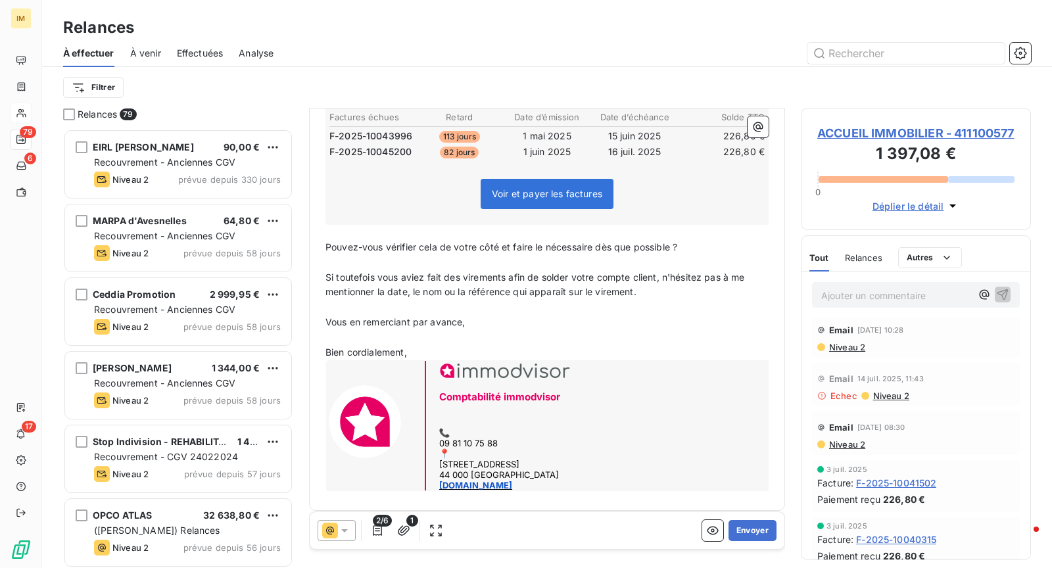
scroll to position [254, 0]
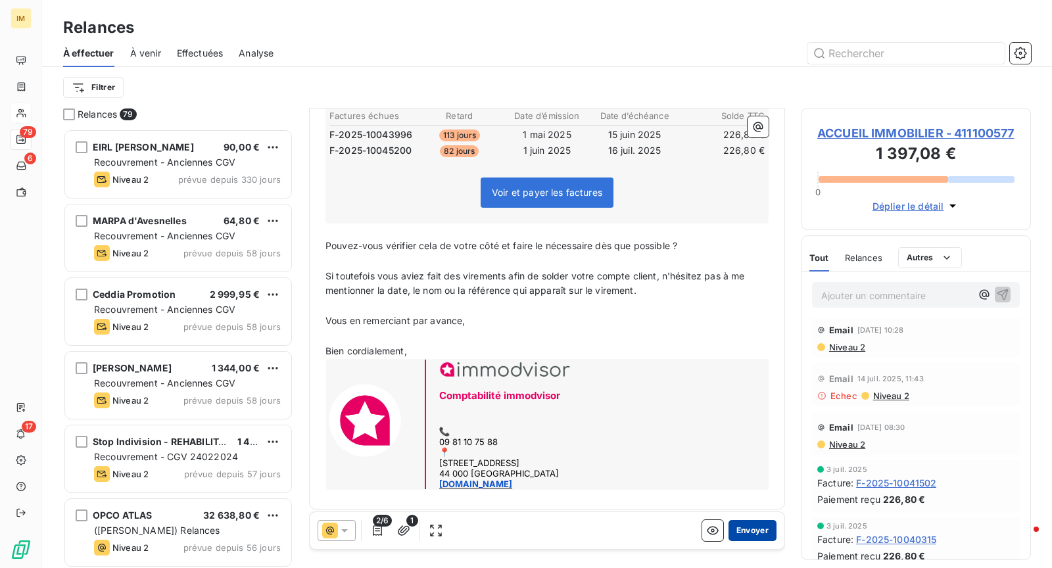
click at [753, 530] on button "Envoyer" at bounding box center [752, 530] width 48 height 21
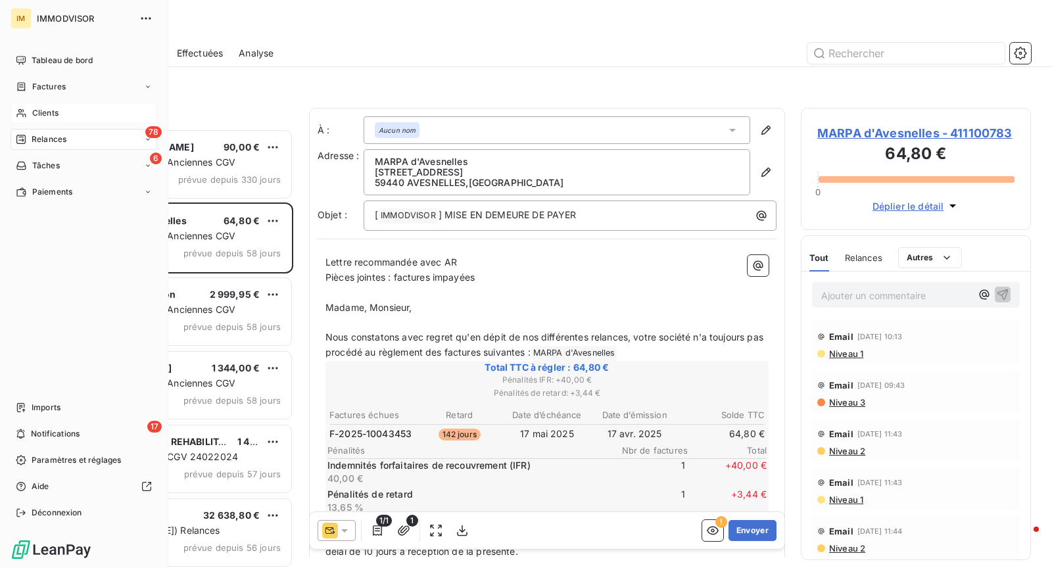
click at [27, 113] on div "Clients" at bounding box center [84, 113] width 147 height 21
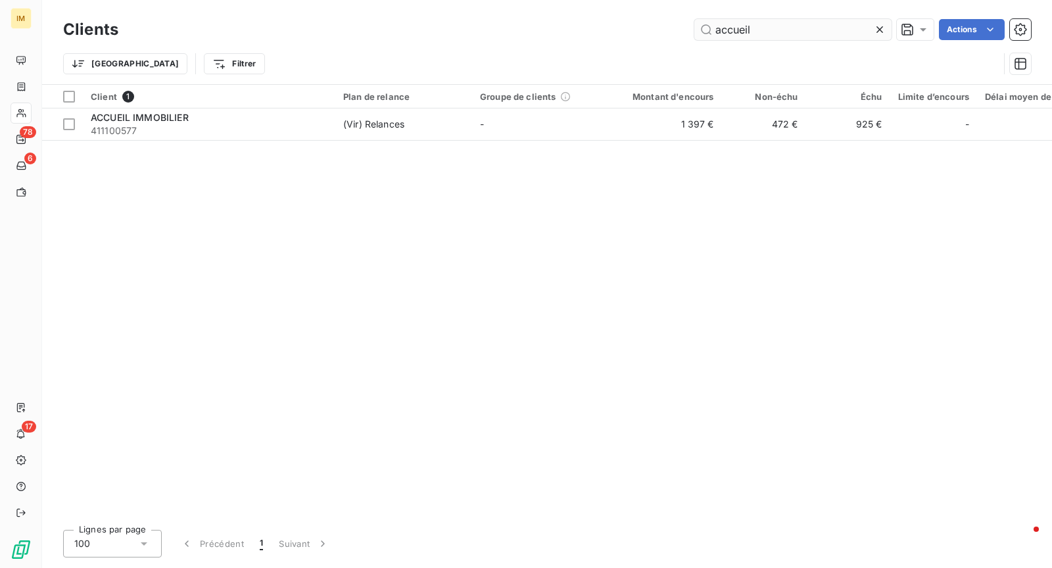
click at [794, 32] on input "accueil" at bounding box center [792, 29] width 197 height 21
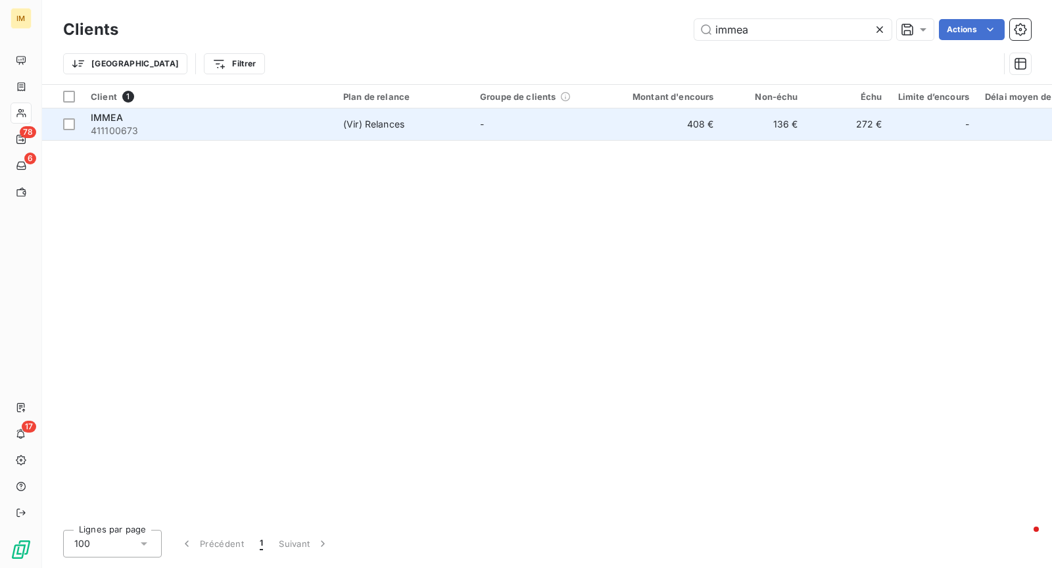
type input "immea"
click at [489, 128] on td "-" at bounding box center [540, 124] width 137 height 32
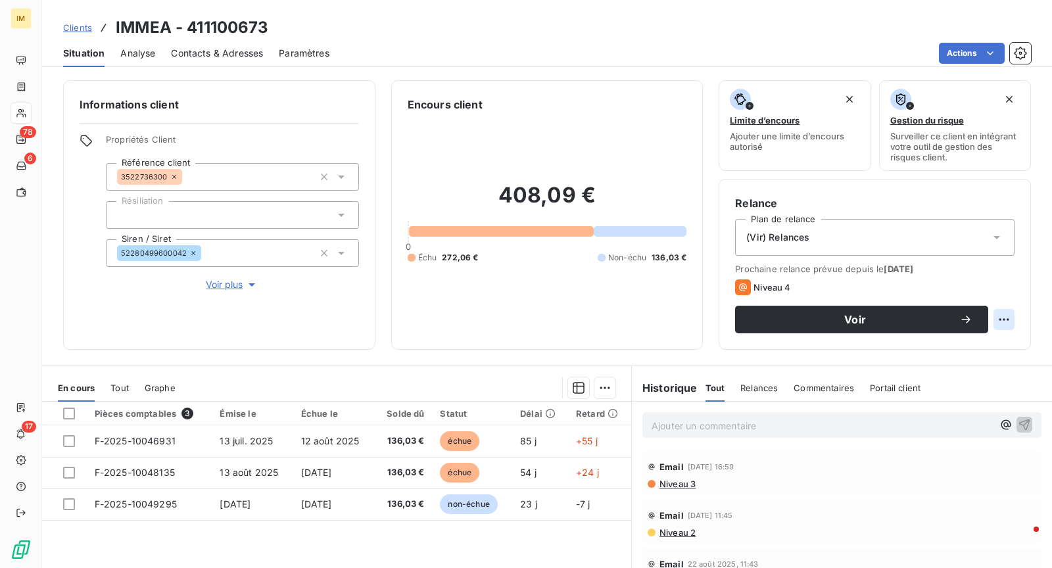
click at [1001, 315] on html "IM 78 6 17 Clients IMMEA - 411100673 Situation Analyse Contacts & Adresses Para…" at bounding box center [526, 284] width 1052 height 568
click at [979, 352] on div "Replanifier cette action" at bounding box center [939, 347] width 118 height 21
select select "9"
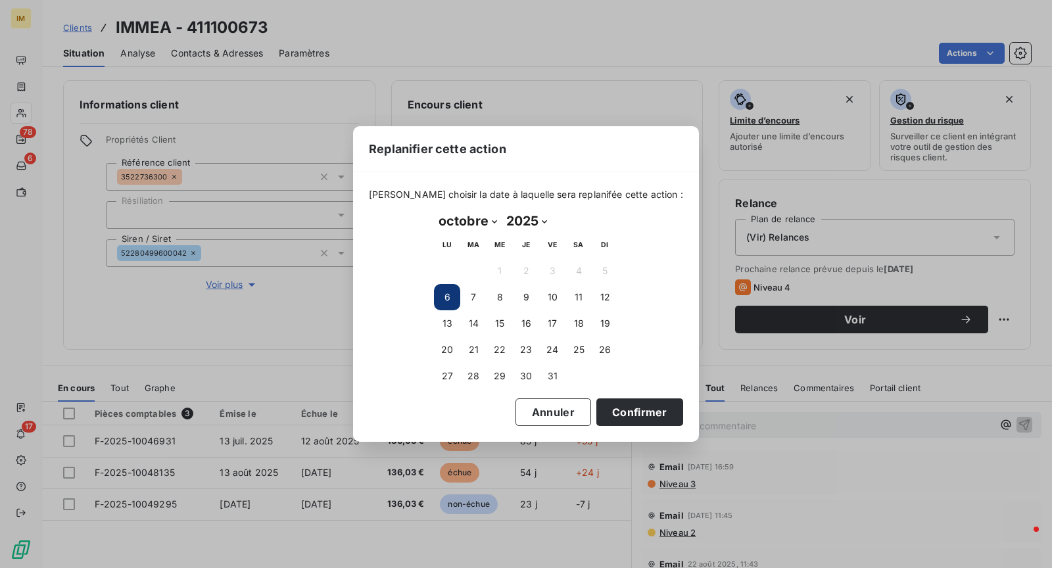
drag, startPoint x: 444, startPoint y: 325, endPoint x: 603, endPoint y: 375, distance: 166.9
click at [444, 325] on button "13" at bounding box center [447, 323] width 26 height 26
click at [618, 414] on button "Confirmer" at bounding box center [639, 412] width 87 height 28
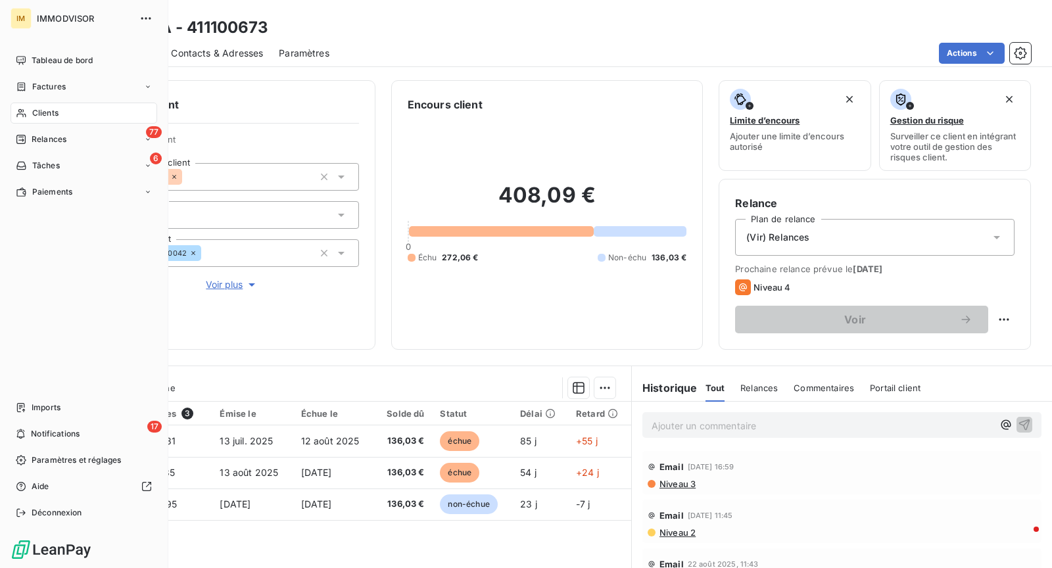
click at [22, 106] on div "Clients" at bounding box center [84, 113] width 147 height 21
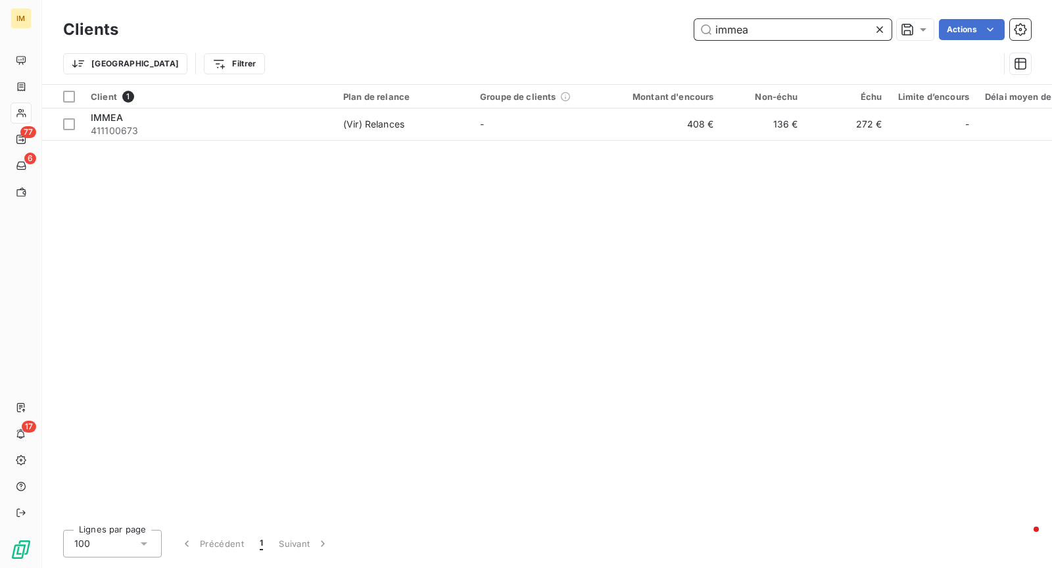
click at [812, 29] on input "immea" at bounding box center [792, 29] width 197 height 21
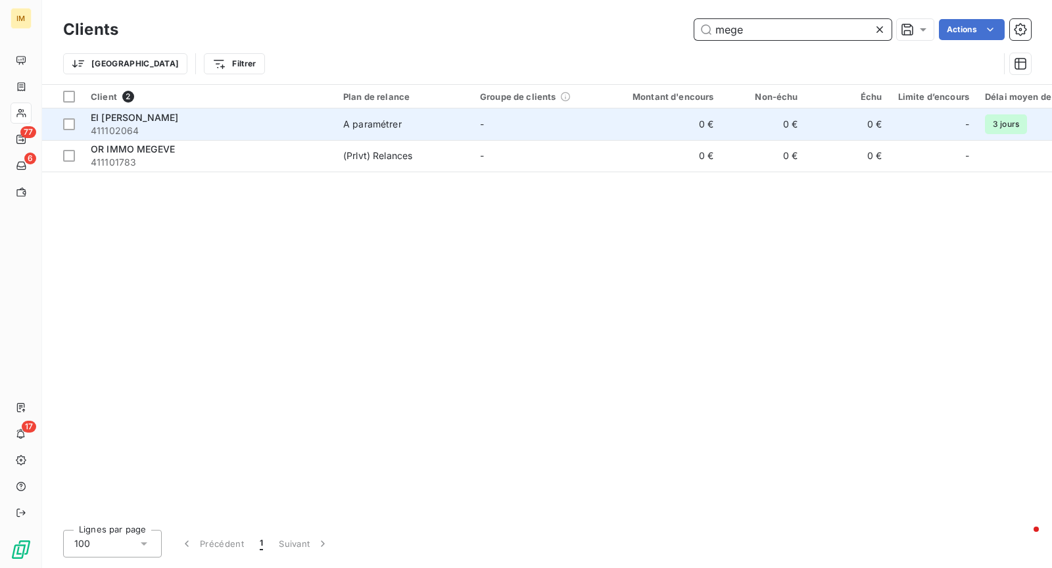
type input "mege"
click at [260, 121] on div "EI [PERSON_NAME]" at bounding box center [209, 117] width 237 height 13
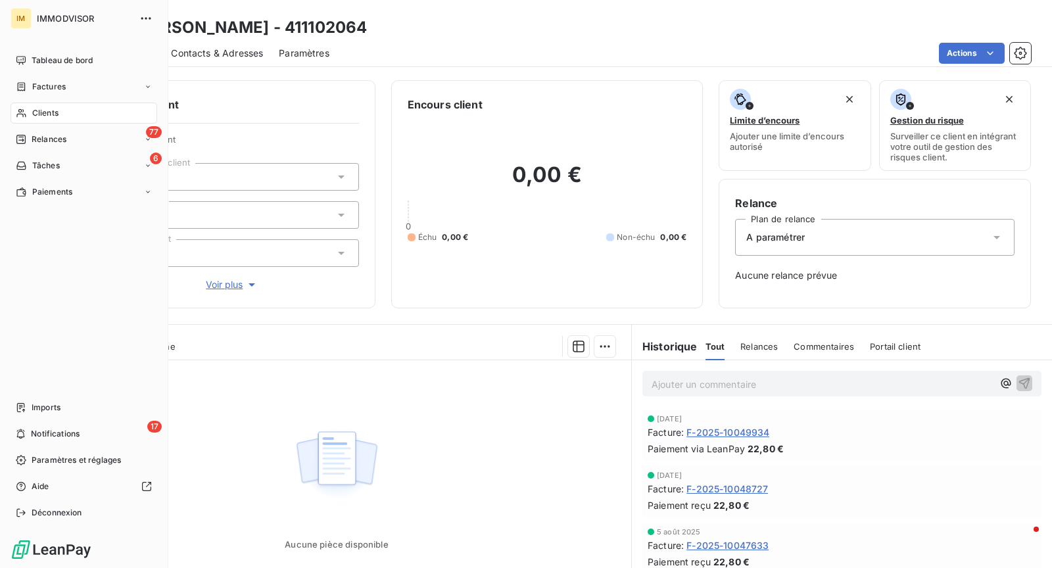
drag, startPoint x: 37, startPoint y: 112, endPoint x: 625, endPoint y: 23, distance: 594.9
click at [37, 111] on span "Clients" at bounding box center [45, 113] width 26 height 12
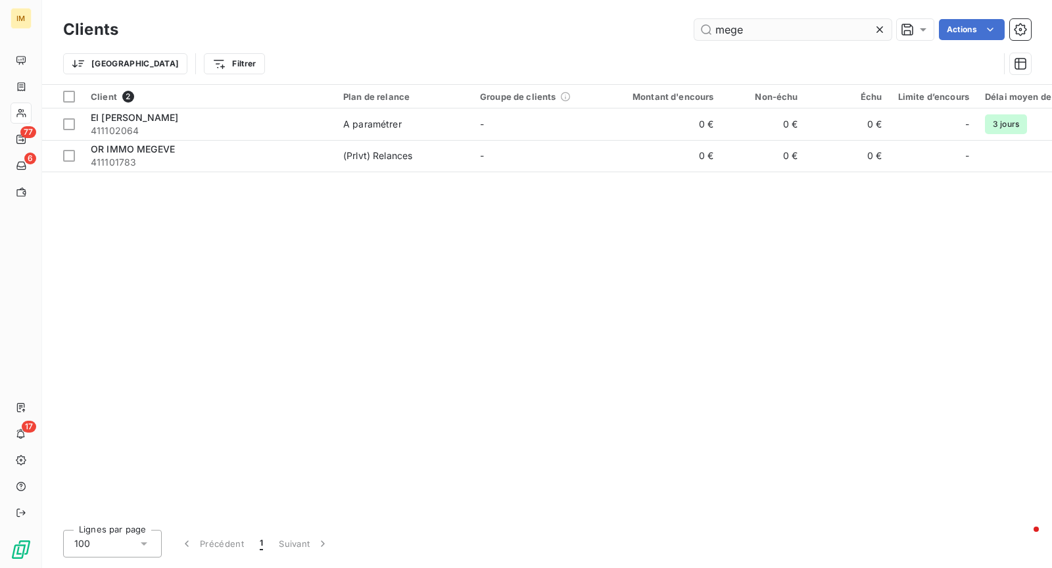
click at [783, 22] on input "mege" at bounding box center [792, 29] width 197 height 21
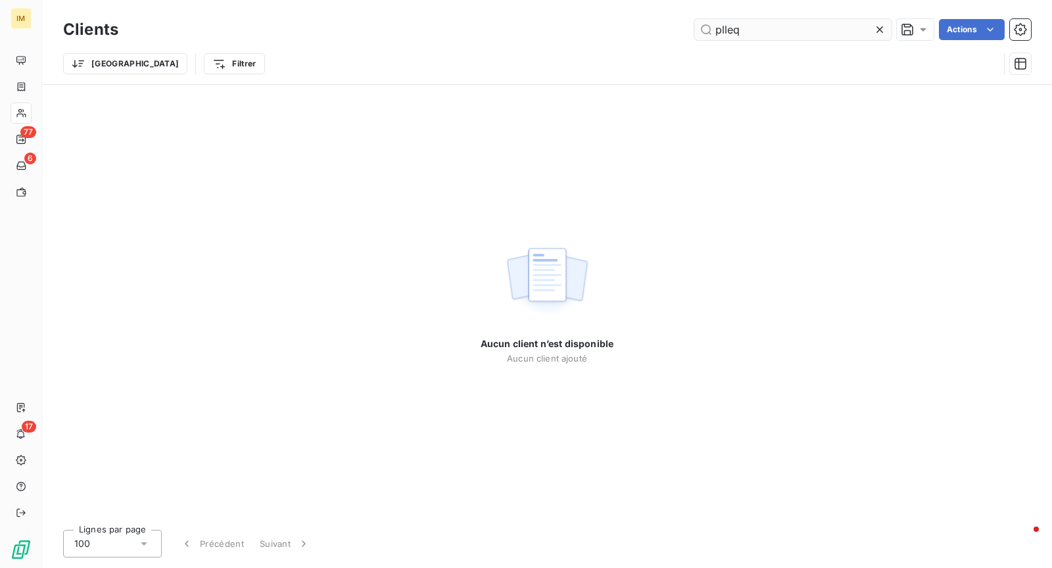
click at [720, 30] on input "plleq" at bounding box center [792, 29] width 197 height 21
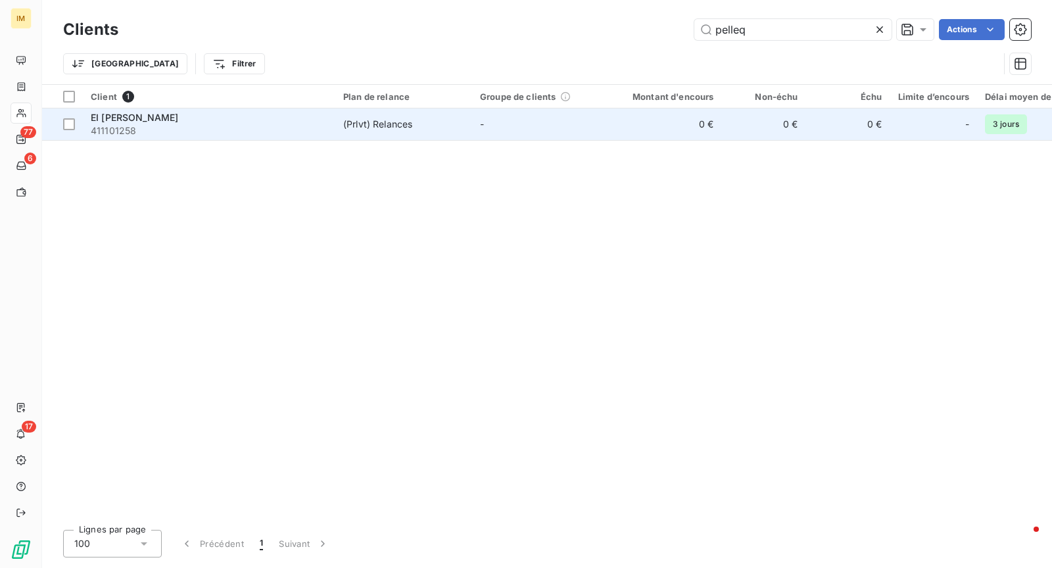
type input "pelleq"
click at [216, 132] on span "411101258" at bounding box center [209, 130] width 237 height 13
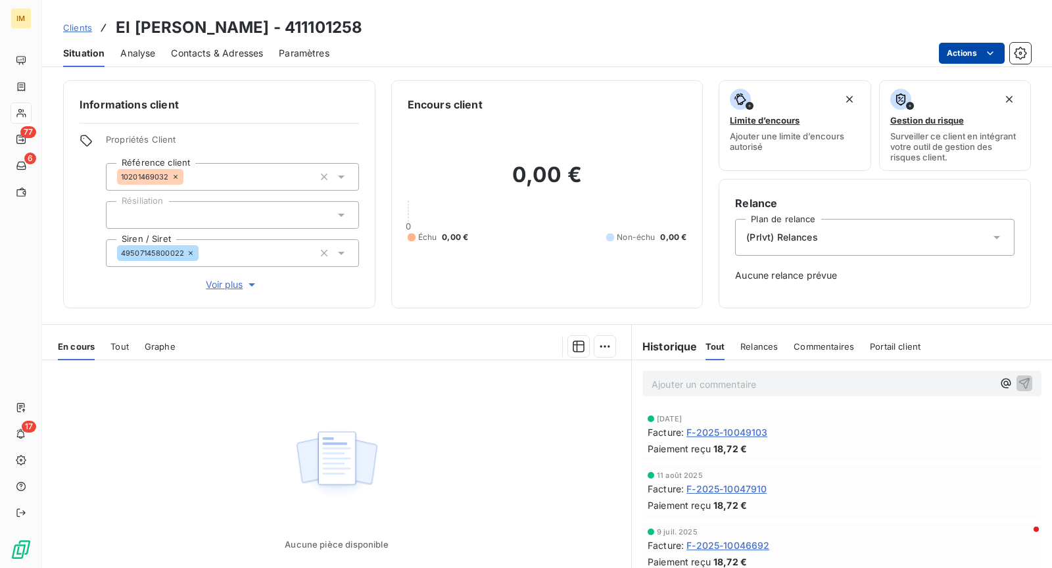
click at [971, 45] on html "IM 77 6 17 Clients EI [PERSON_NAME] - 411101258 Situation Analyse Contacts & Ad…" at bounding box center [526, 284] width 1052 height 568
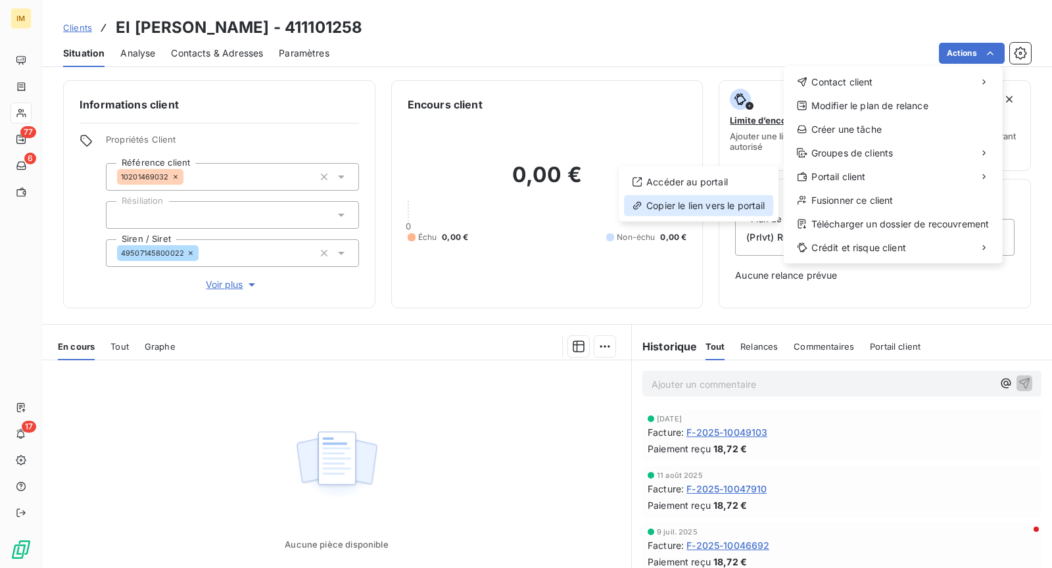
click at [720, 208] on div "Copier le lien vers le portail" at bounding box center [698, 205] width 149 height 21
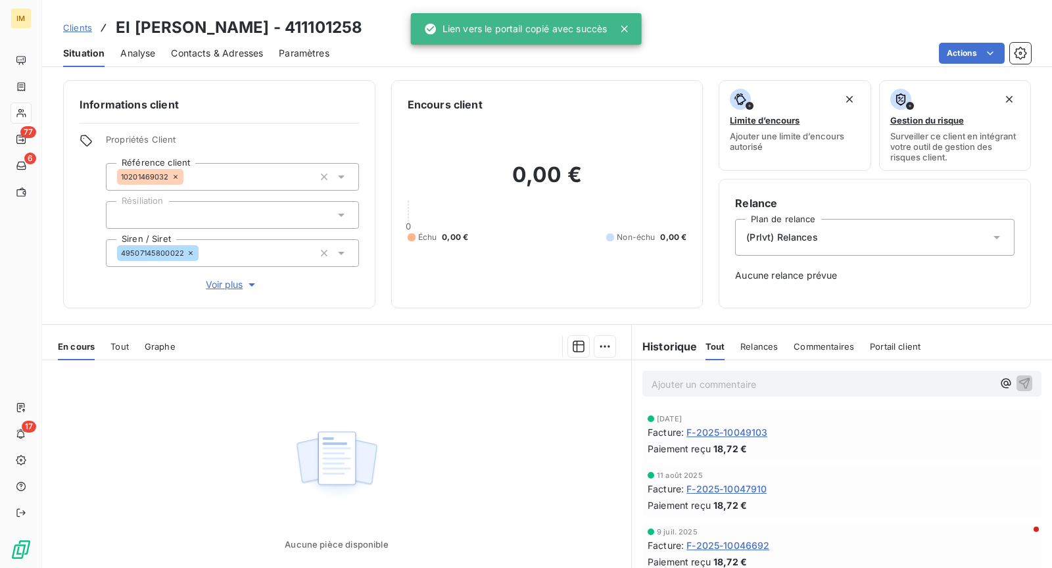
click at [221, 53] on span "Contacts & Adresses" at bounding box center [217, 53] width 92 height 13
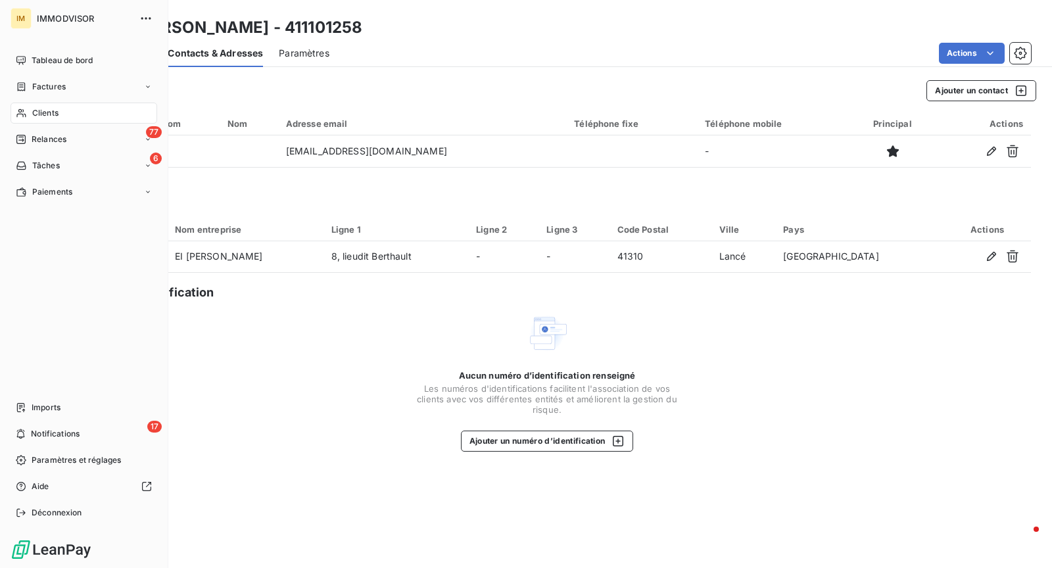
drag, startPoint x: 42, startPoint y: 109, endPoint x: 63, endPoint y: 105, distance: 21.4
click at [44, 108] on span "Clients" at bounding box center [45, 113] width 26 height 12
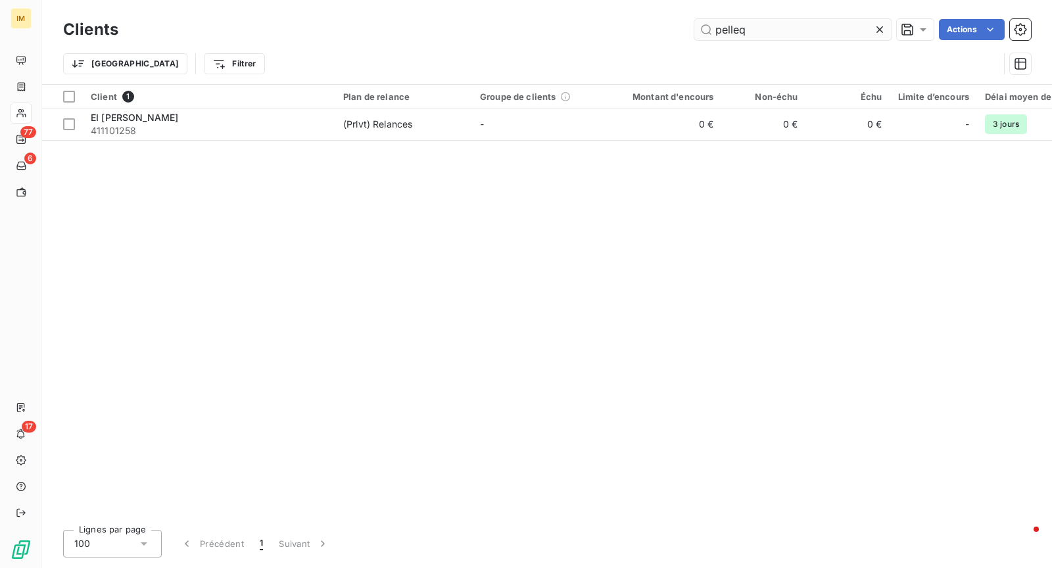
click at [823, 39] on input "pelleq" at bounding box center [792, 29] width 197 height 21
click at [826, 34] on input "pelleq" at bounding box center [792, 29] width 197 height 21
click at [286, 145] on div "Client 1 Plan de relance Groupe de clients Montant d'encours Non-échu Échu Limi…" at bounding box center [547, 302] width 1010 height 434
drag, startPoint x: 288, startPoint y: 135, endPoint x: 294, endPoint y: 142, distance: 8.8
click at [288, 135] on span "411101258" at bounding box center [209, 130] width 237 height 13
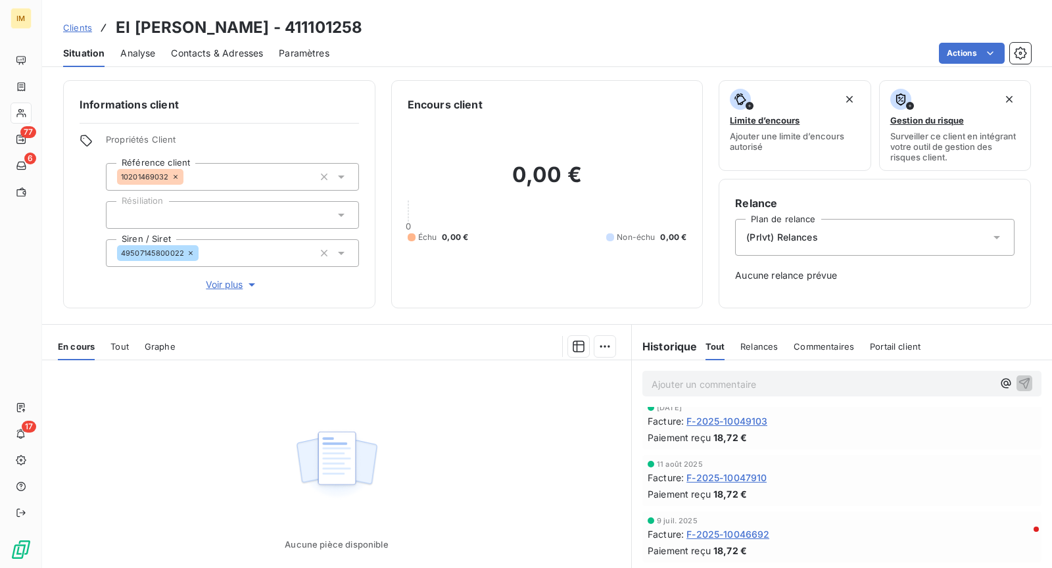
scroll to position [25, 0]
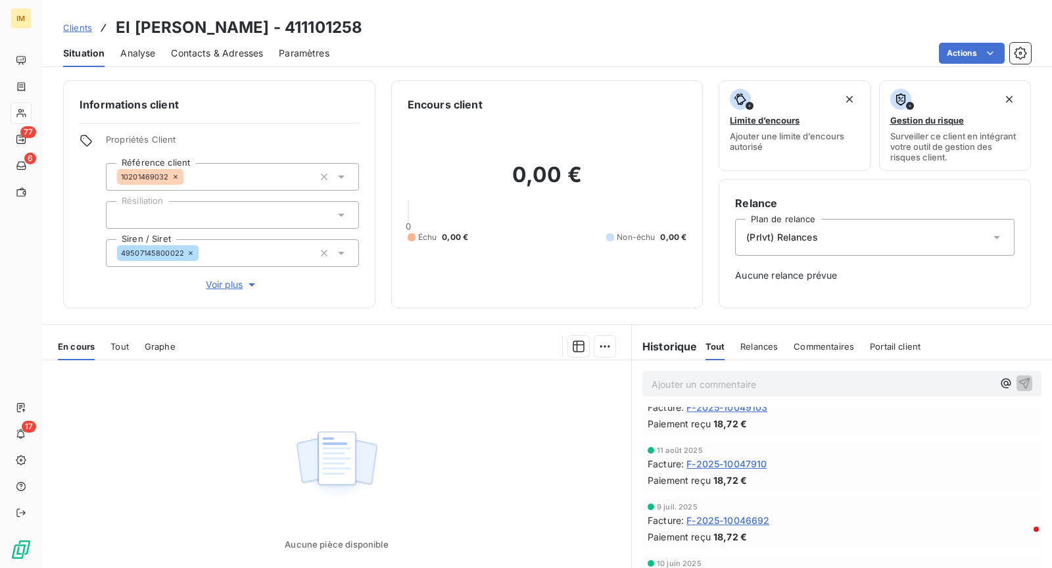
click at [730, 383] on p "Ajouter un commentaire ﻿" at bounding box center [821, 384] width 341 height 16
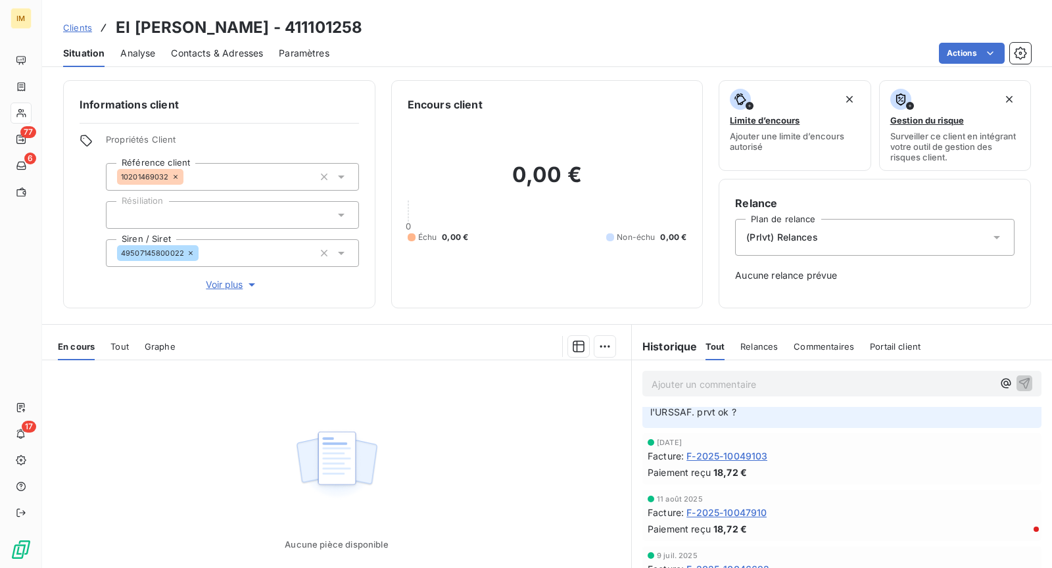
scroll to position [0, 0]
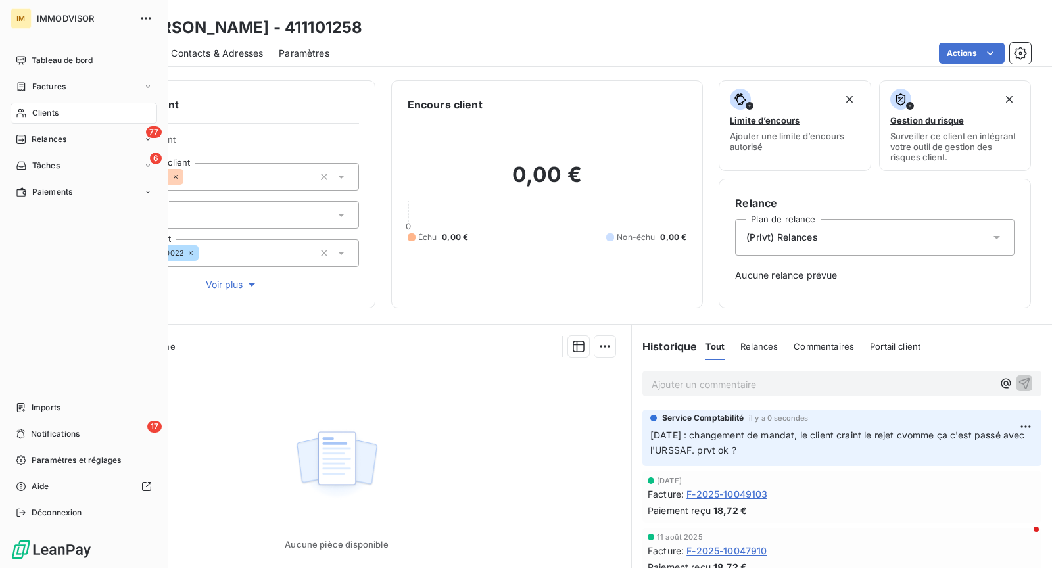
click at [51, 113] on span "Clients" at bounding box center [45, 113] width 26 height 12
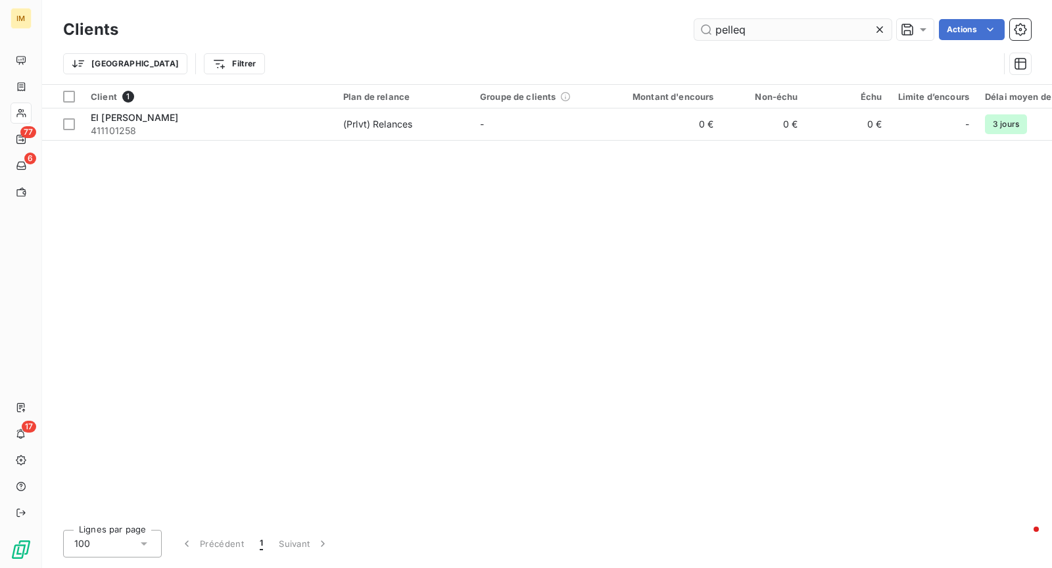
click at [760, 27] on input "pelleq" at bounding box center [792, 29] width 197 height 21
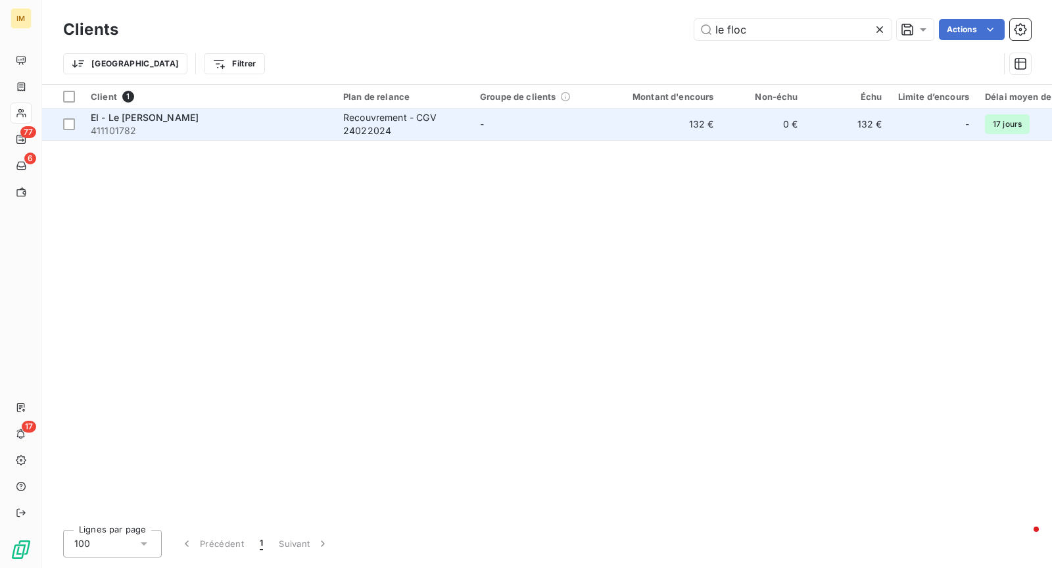
type input "le floc"
click at [465, 139] on td "Recouvrement - CGV 24022024" at bounding box center [403, 124] width 137 height 32
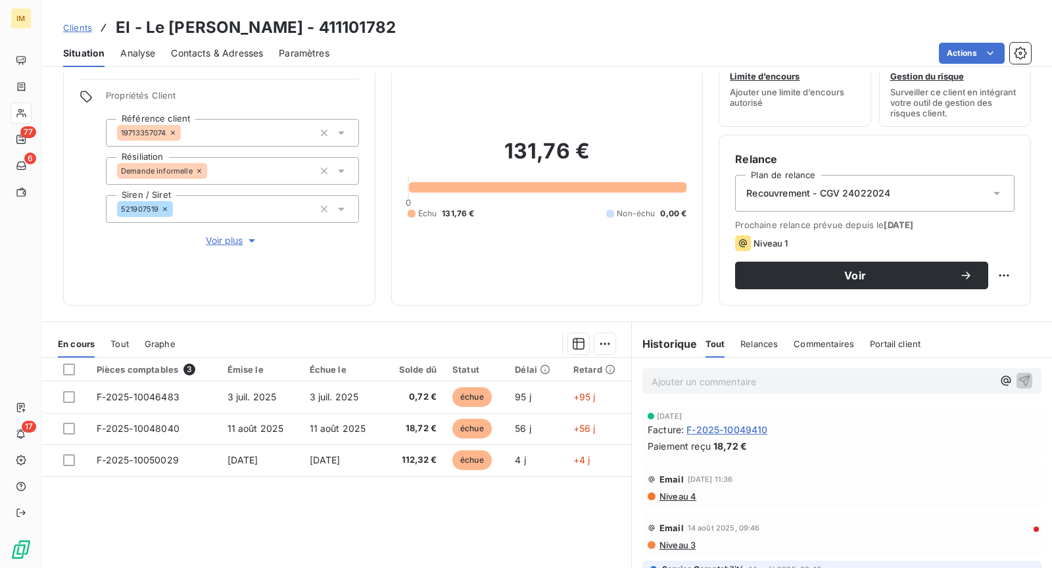
scroll to position [124, 0]
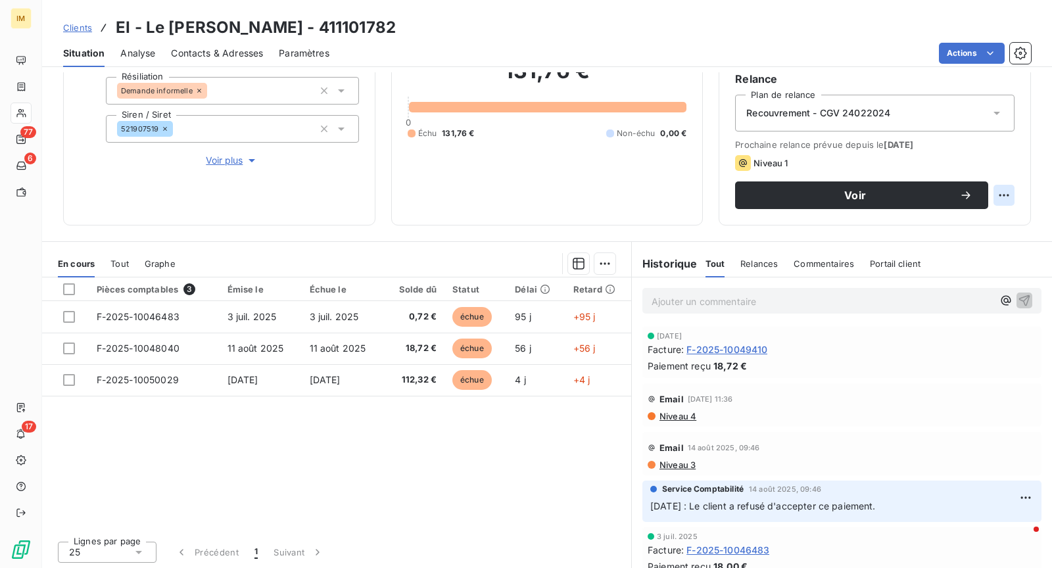
click at [996, 192] on html "IM 77 6 17 Clients EI - Le [PERSON_NAME] - 411101782 Situation Analyse Contacts…" at bounding box center [526, 284] width 1052 height 568
click at [971, 112] on html "IM 77 6 17 Clients EI - Le [PERSON_NAME] - 411101782 Situation Analyse Contacts…" at bounding box center [526, 284] width 1052 height 568
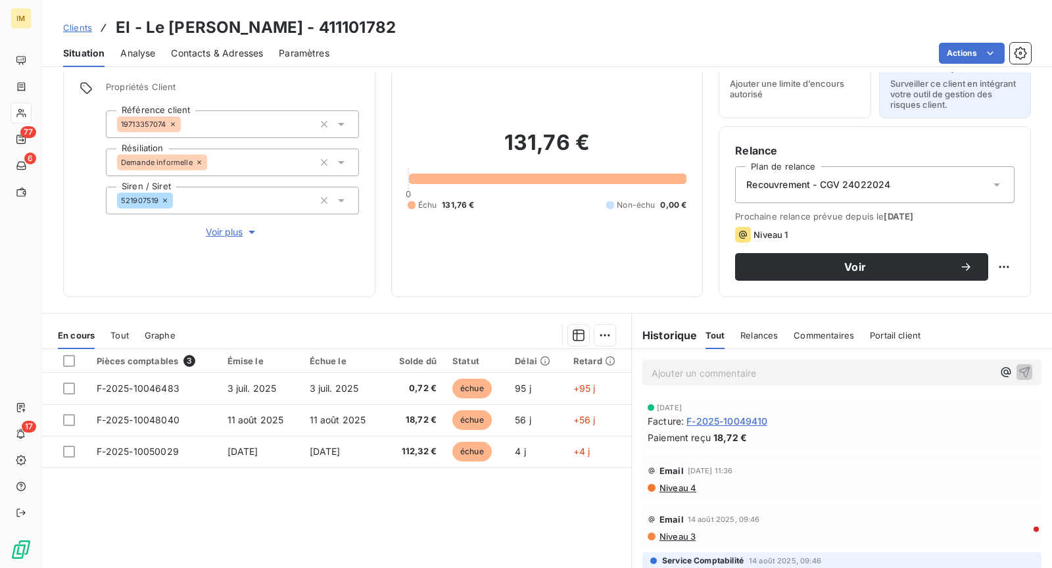
scroll to position [0, 0]
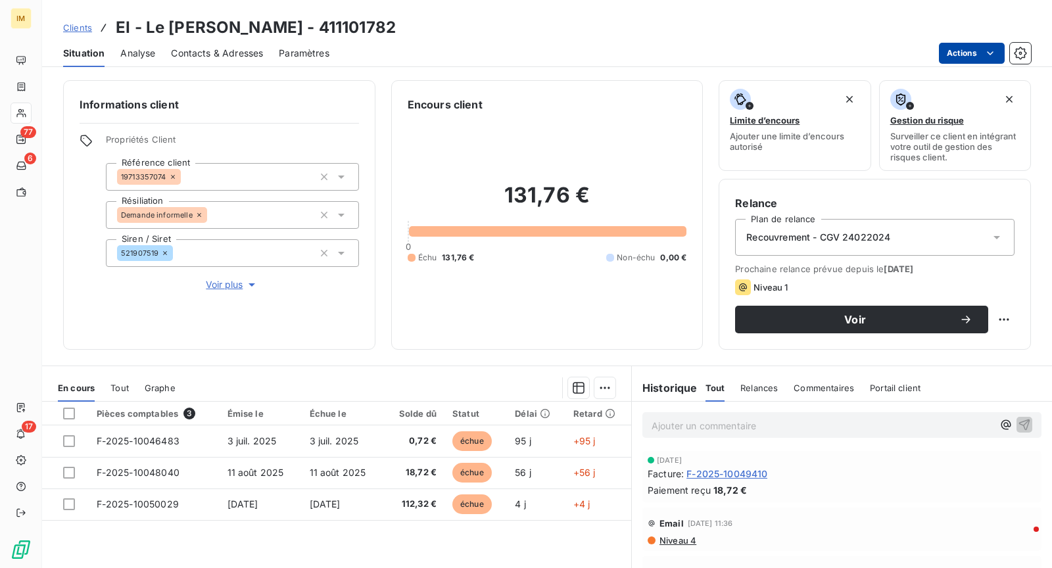
click at [967, 58] on html "IM 77 6 17 Clients EI - Le [PERSON_NAME] - 411101782 Situation Analyse Contacts…" at bounding box center [526, 284] width 1052 height 568
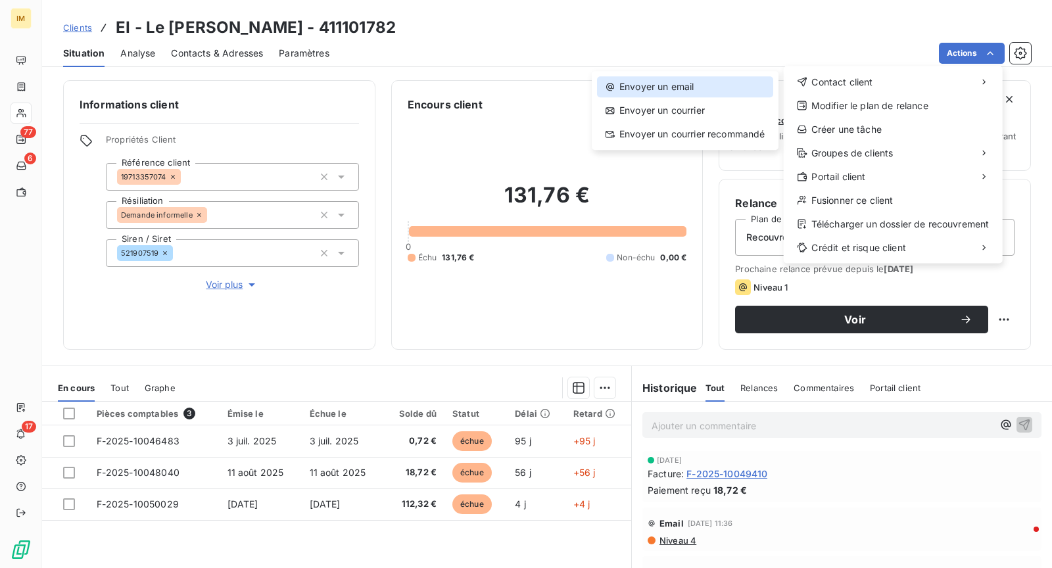
click at [677, 94] on div "Envoyer un email" at bounding box center [685, 86] width 176 height 21
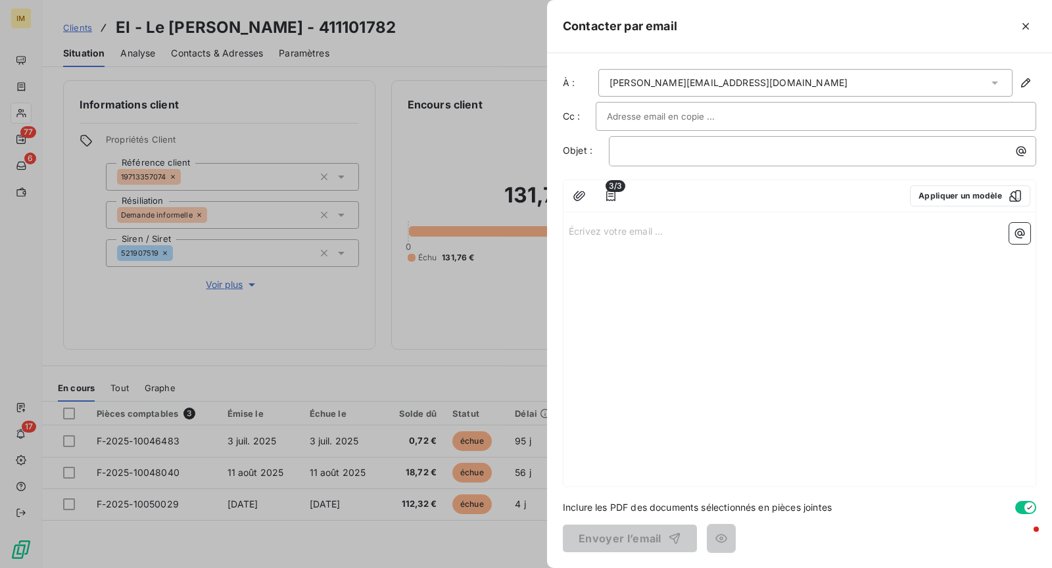
click at [707, 110] on div at bounding box center [816, 116] width 418 height 20
click at [760, 21] on div at bounding box center [856, 26] width 359 height 21
click at [498, 317] on div at bounding box center [526, 284] width 1052 height 568
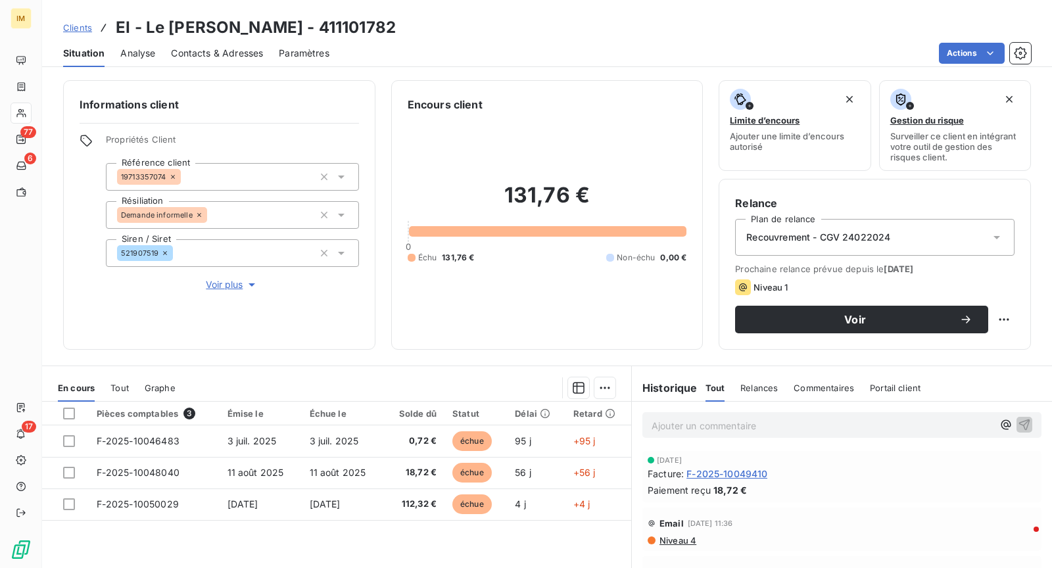
click at [734, 468] on span "F-2025-10049410" at bounding box center [726, 474] width 81 height 14
click at [658, 536] on span "Niveau 4" at bounding box center [677, 540] width 38 height 11
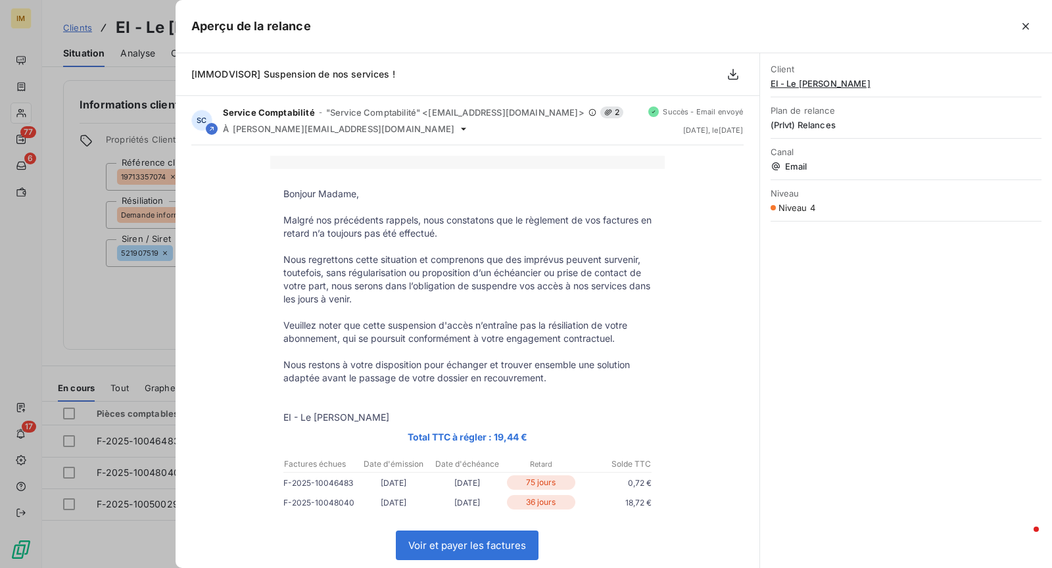
drag, startPoint x: 114, startPoint y: 309, endPoint x: 148, endPoint y: 317, distance: 35.2
click at [114, 309] on div at bounding box center [526, 284] width 1052 height 568
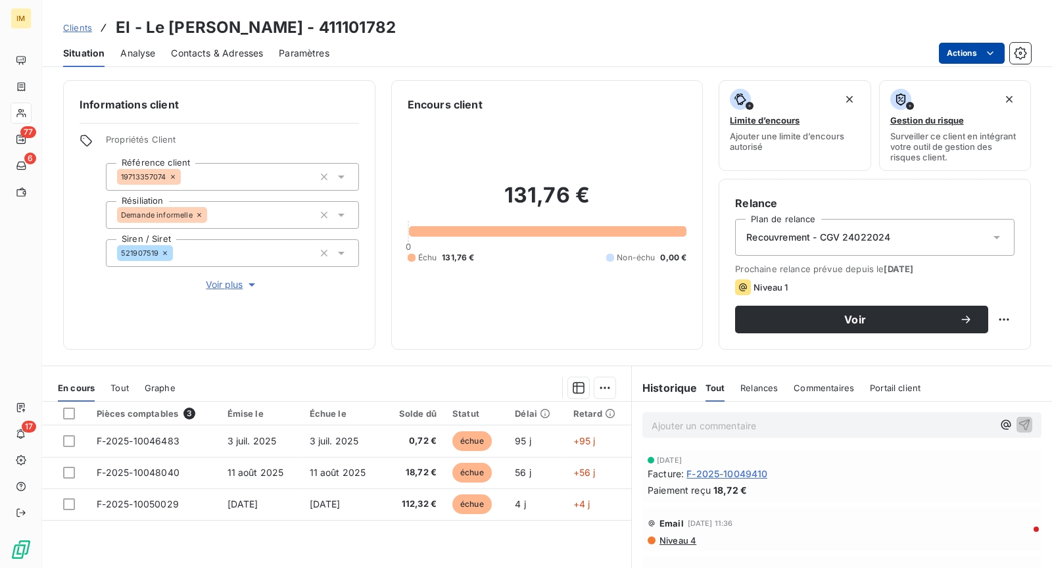
click at [964, 42] on html "IM 77 6 17 Clients EI - Le [PERSON_NAME] - 411101782 Situation Analyse Contacts…" at bounding box center [526, 284] width 1052 height 568
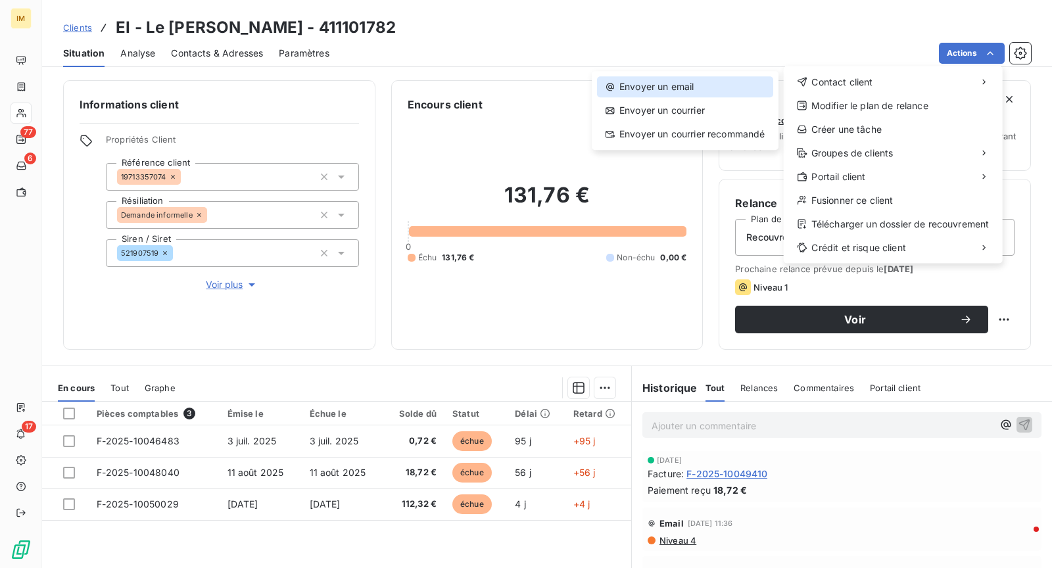
click at [710, 84] on div "Envoyer un email" at bounding box center [685, 86] width 176 height 21
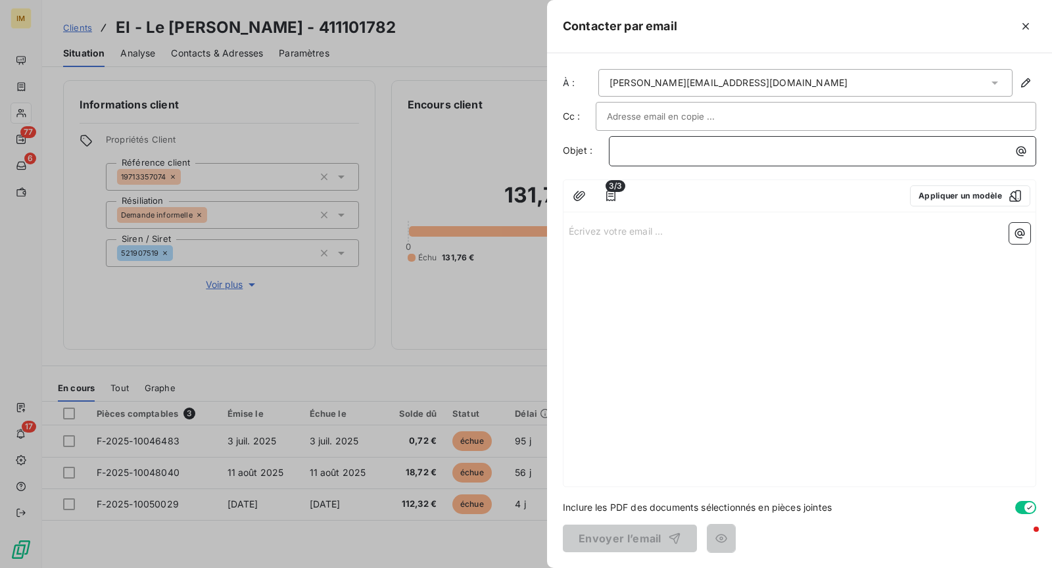
click at [646, 149] on p "﻿" at bounding box center [825, 150] width 411 height 15
click at [695, 104] on div at bounding box center [815, 116] width 440 height 29
click at [699, 111] on input "text" at bounding box center [816, 116] width 418 height 20
click at [898, 133] on div "À : [PERSON_NAME][EMAIL_ADDRESS][DOMAIN_NAME] Cc : Objet : ﻿ 3/3 Appliquer un m…" at bounding box center [799, 310] width 505 height 515
click at [884, 158] on div "﻿" at bounding box center [822, 151] width 427 height 30
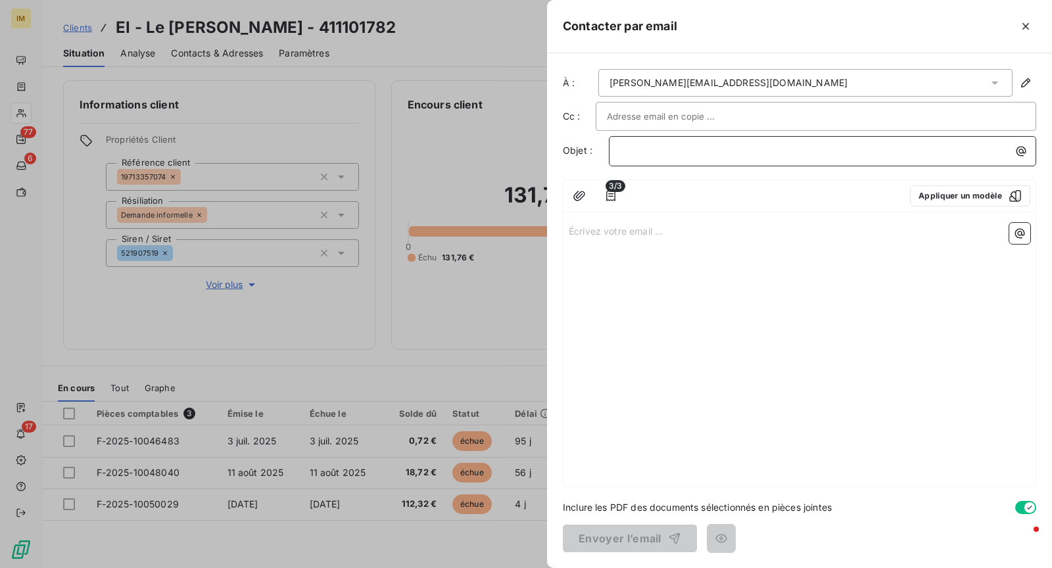
drag, startPoint x: 847, startPoint y: 150, endPoint x: 827, endPoint y: 157, distance: 21.6
click at [845, 150] on p "﻿" at bounding box center [825, 150] width 411 height 15
click at [746, 238] on div "Écrivez votre email ... ﻿" at bounding box center [799, 352] width 472 height 269
click at [590, 256] on div "Écrivez votre email ... ﻿" at bounding box center [799, 352] width 472 height 269
drag, startPoint x: 595, startPoint y: 240, endPoint x: 607, endPoint y: 227, distance: 16.8
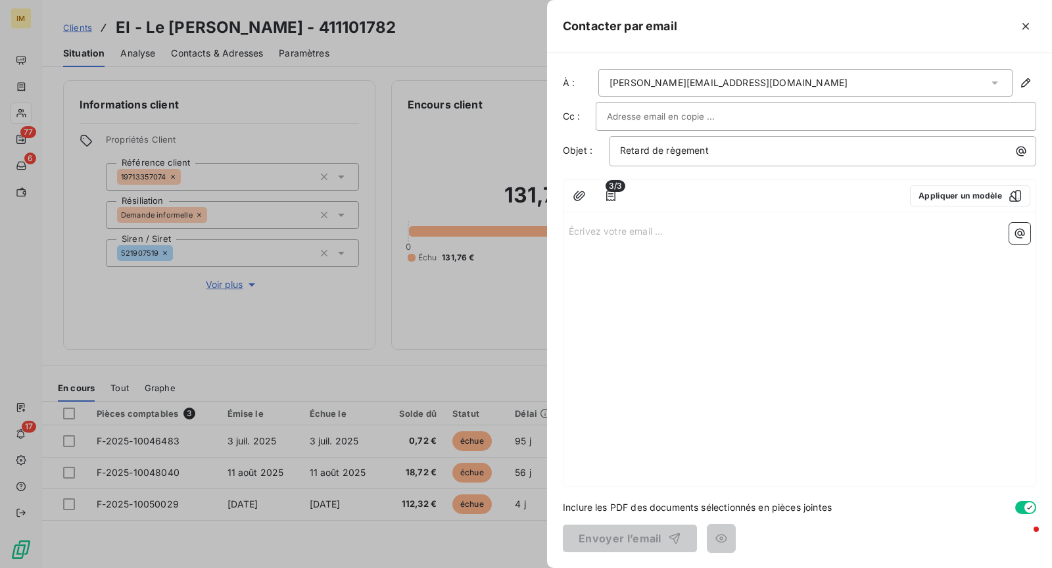
click at [595, 240] on div "Écrivez votre email ... ﻿" at bounding box center [799, 352] width 472 height 269
click at [607, 228] on p "Écrivez votre email ... ﻿" at bounding box center [799, 230] width 461 height 15
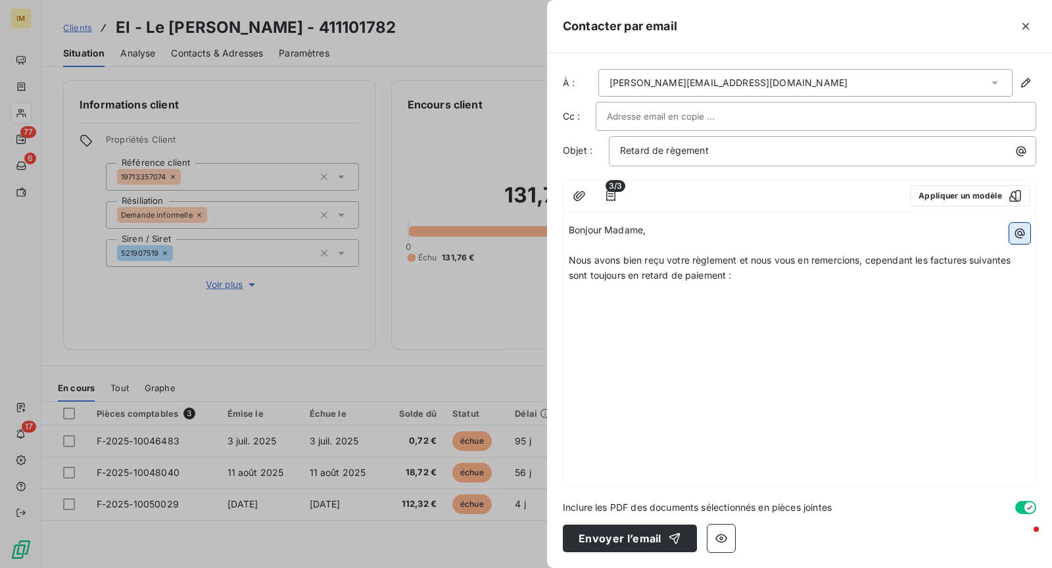
click at [1019, 230] on icon "button" at bounding box center [1019, 233] width 13 height 13
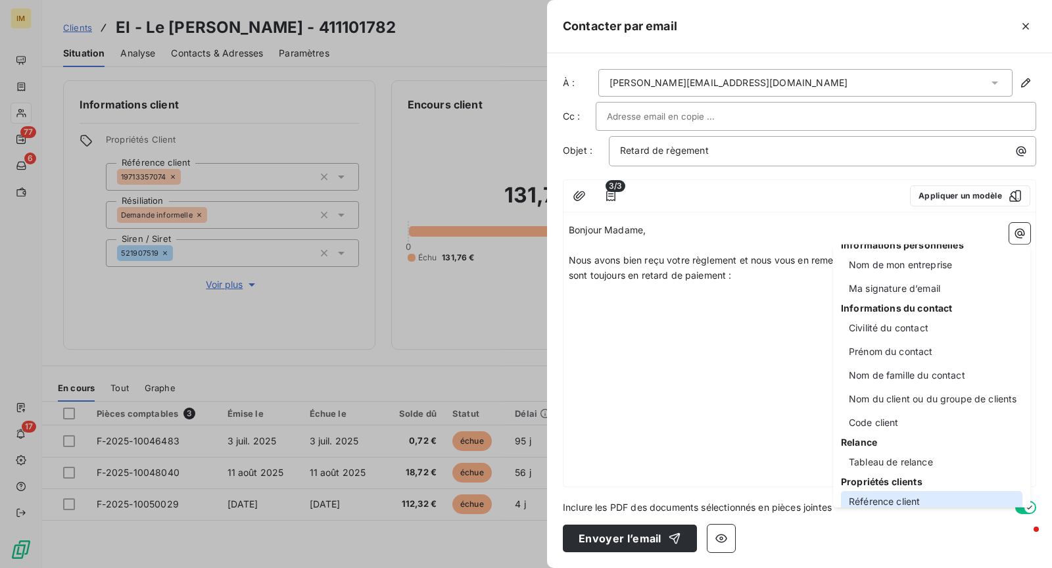
scroll to position [83, 0]
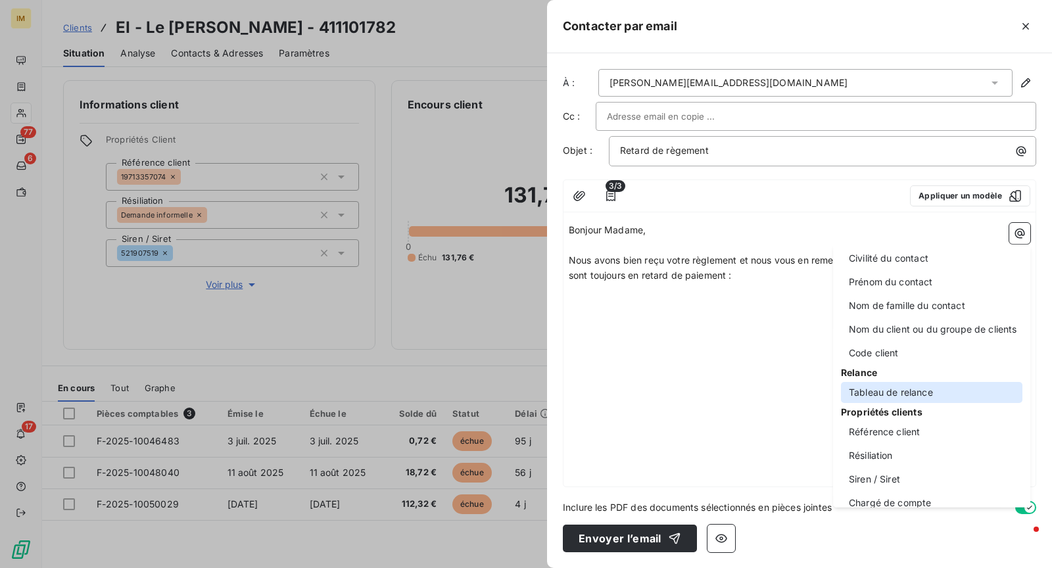
click at [962, 396] on div "Tableau de relance" at bounding box center [931, 392] width 181 height 21
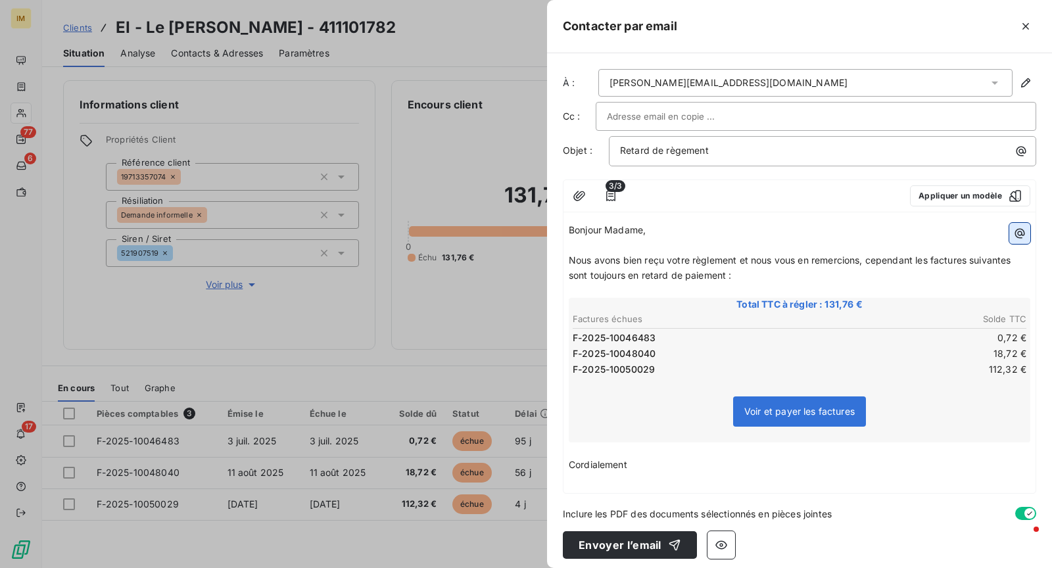
click at [1015, 233] on icon "button" at bounding box center [1020, 234] width 10 height 10
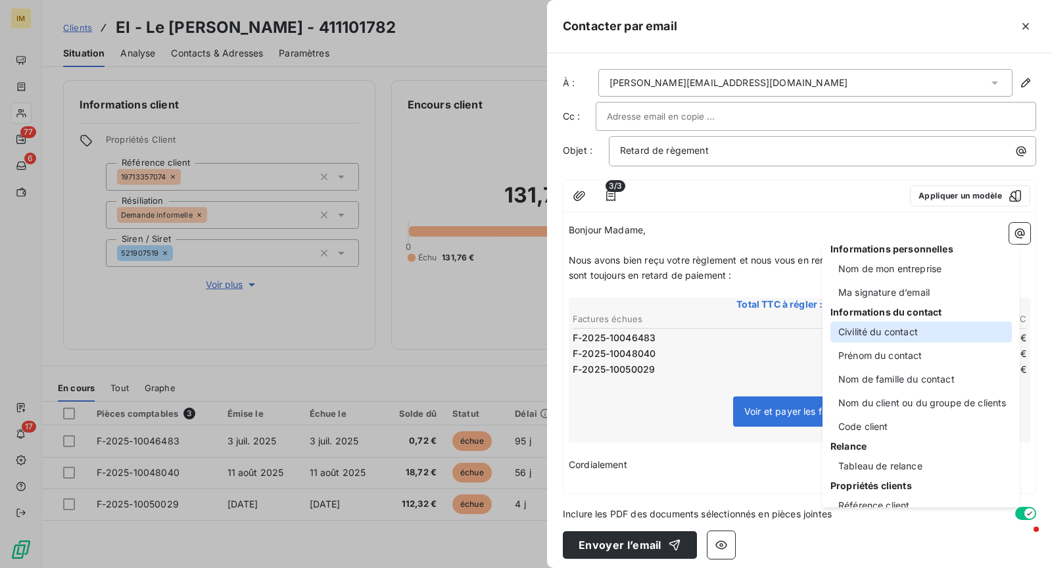
scroll to position [25, 0]
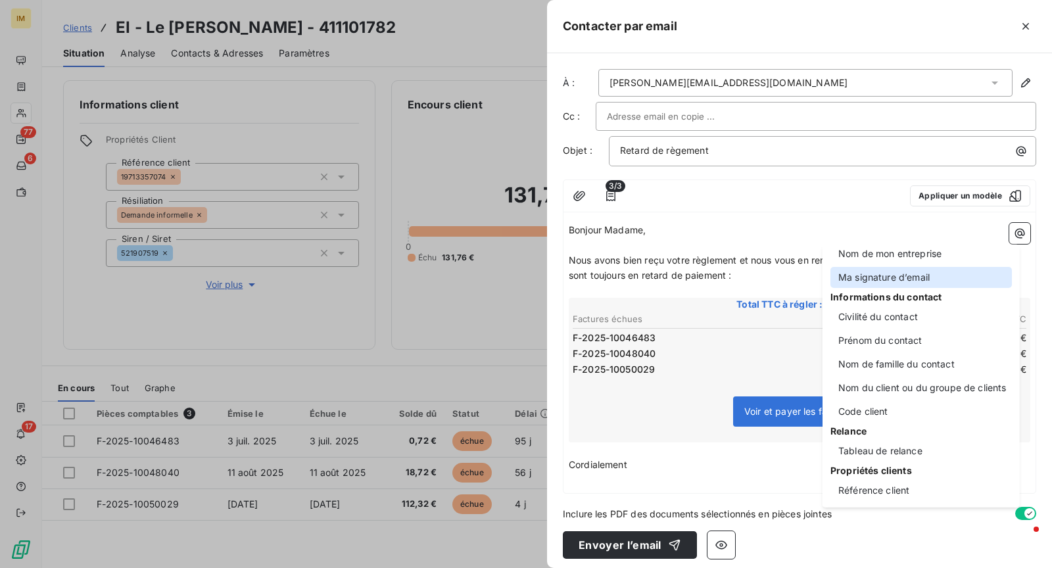
click at [928, 280] on div "Ma signature d’email" at bounding box center [920, 277] width 181 height 21
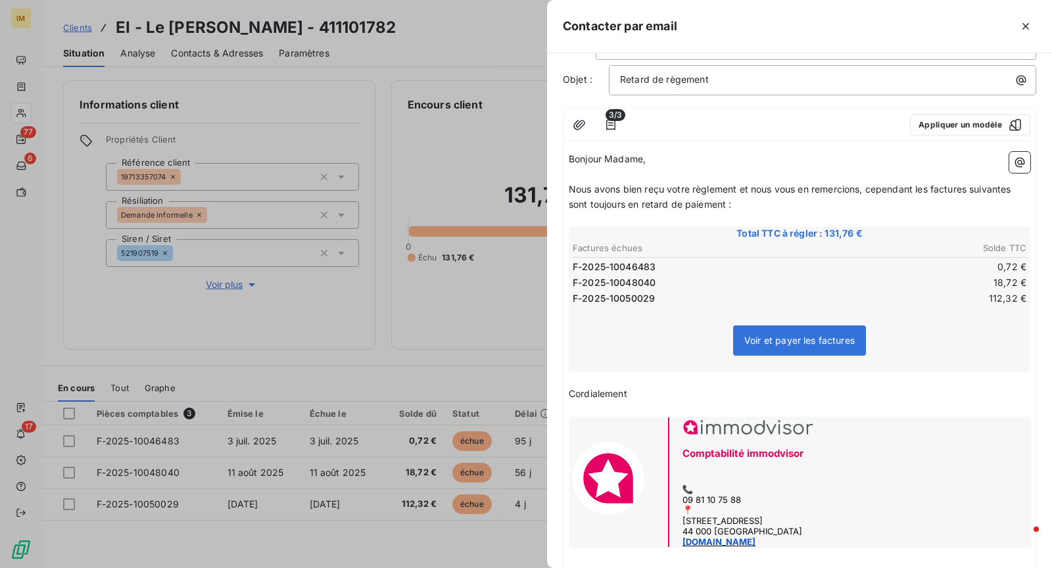
scroll to position [150, 0]
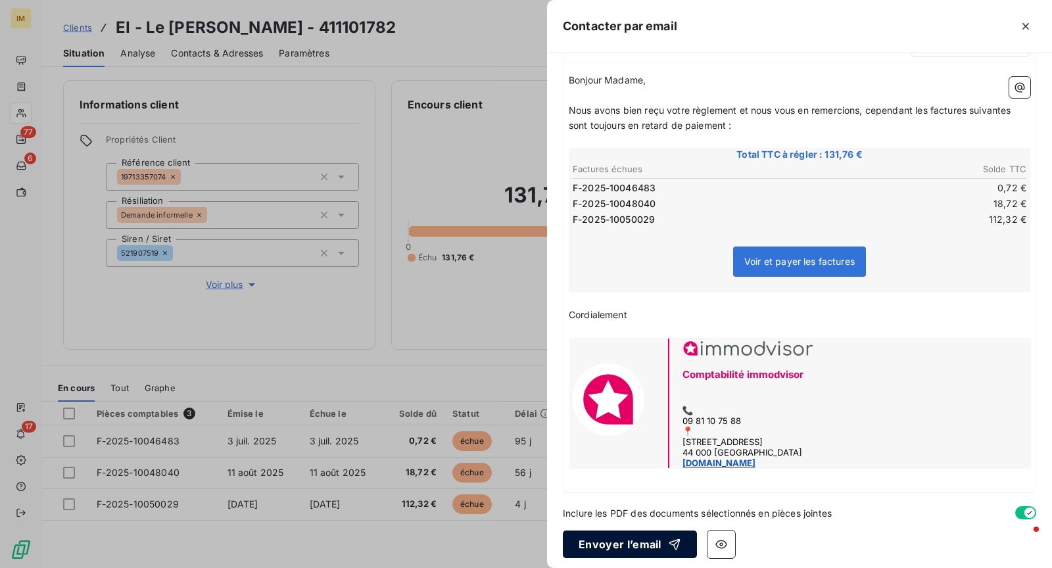
click at [644, 538] on button "Envoyer l’email" at bounding box center [630, 544] width 134 height 28
